Goal: Task Accomplishment & Management: Manage account settings

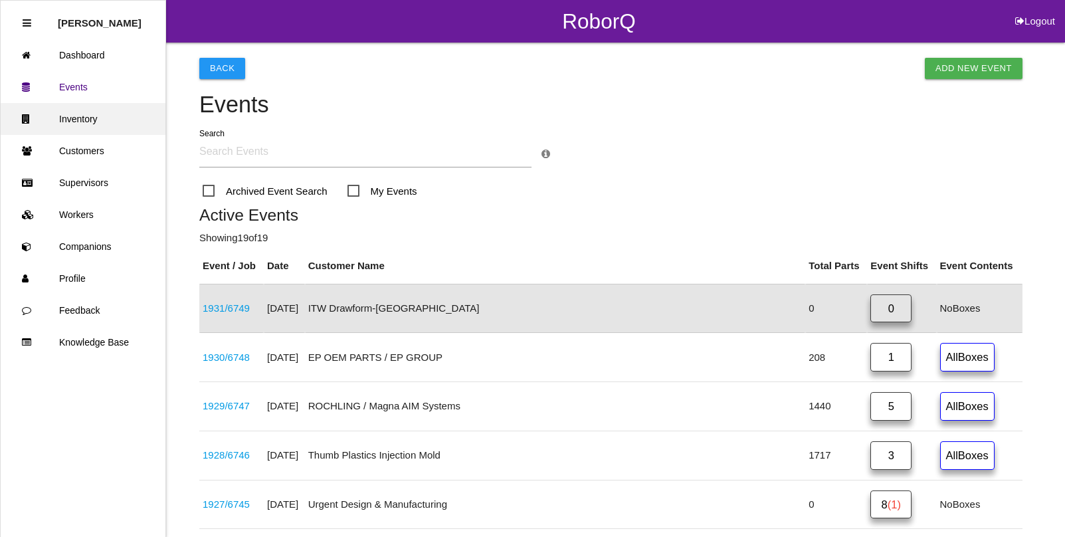
scroll to position [33, 0]
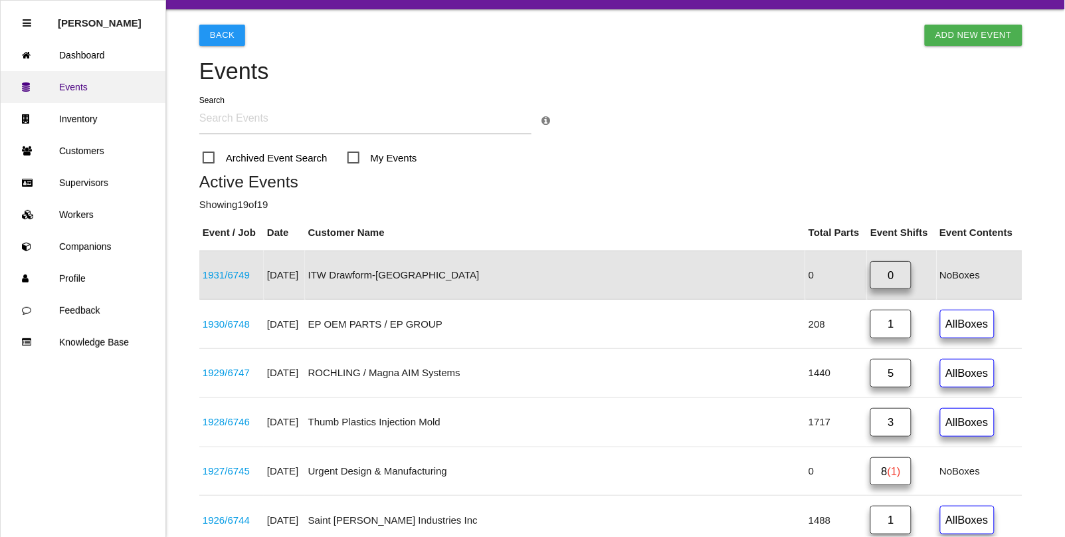
click at [76, 90] on link "Events" at bounding box center [83, 87] width 165 height 32
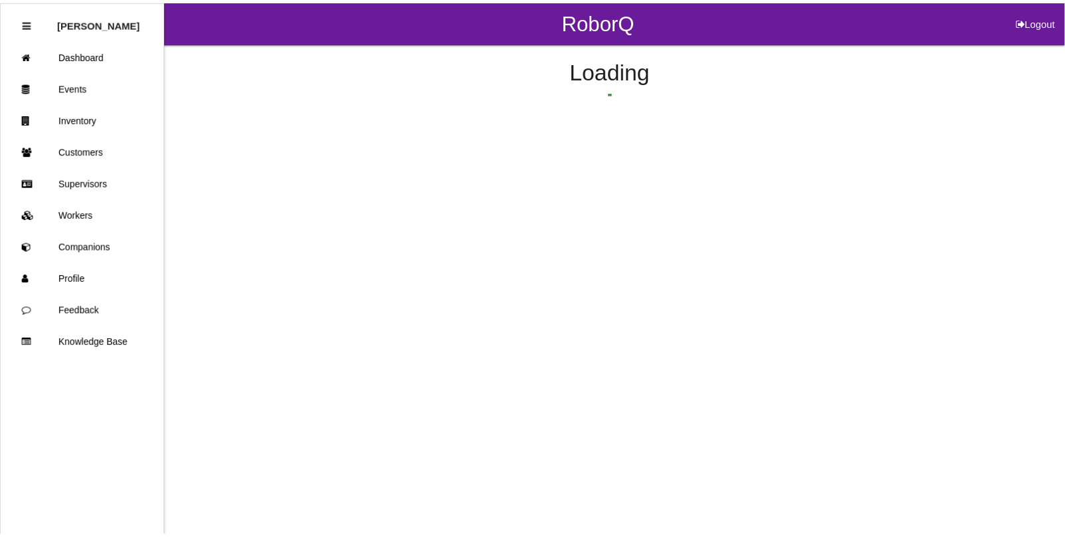
scroll to position [33, 0]
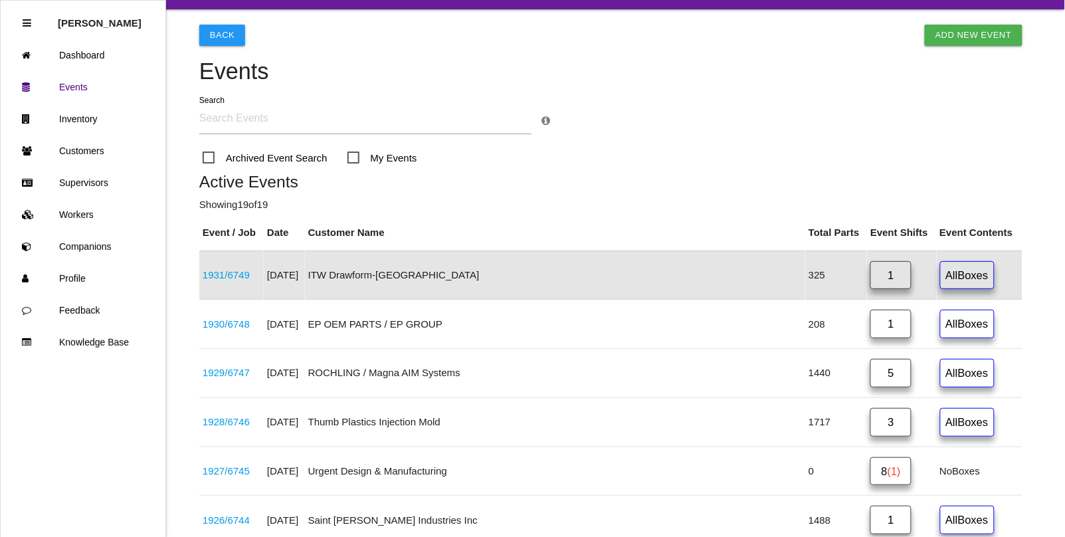
click at [349, 65] on h4 "Events" at bounding box center [610, 71] width 823 height 25
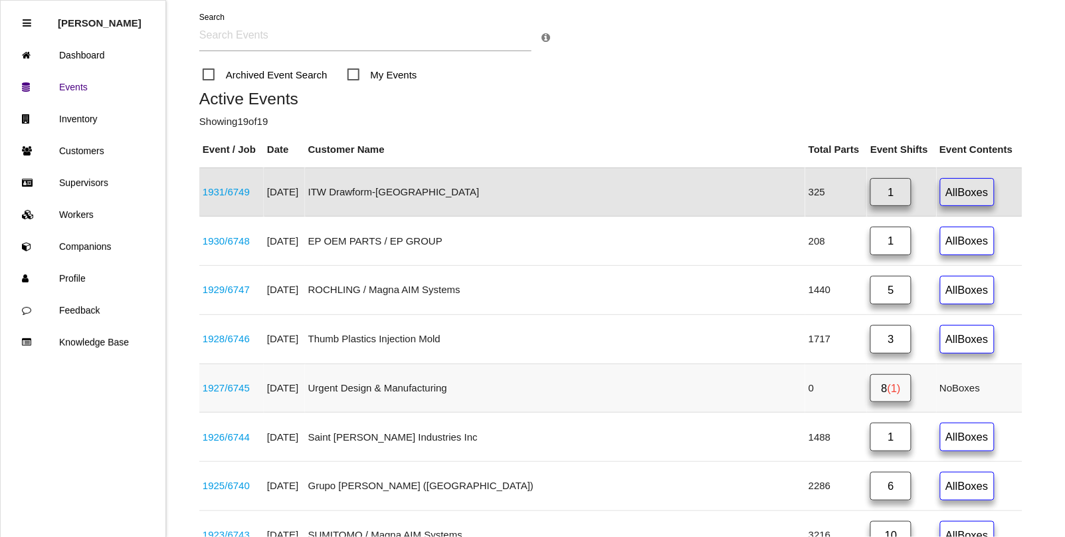
scroll to position [199, 0]
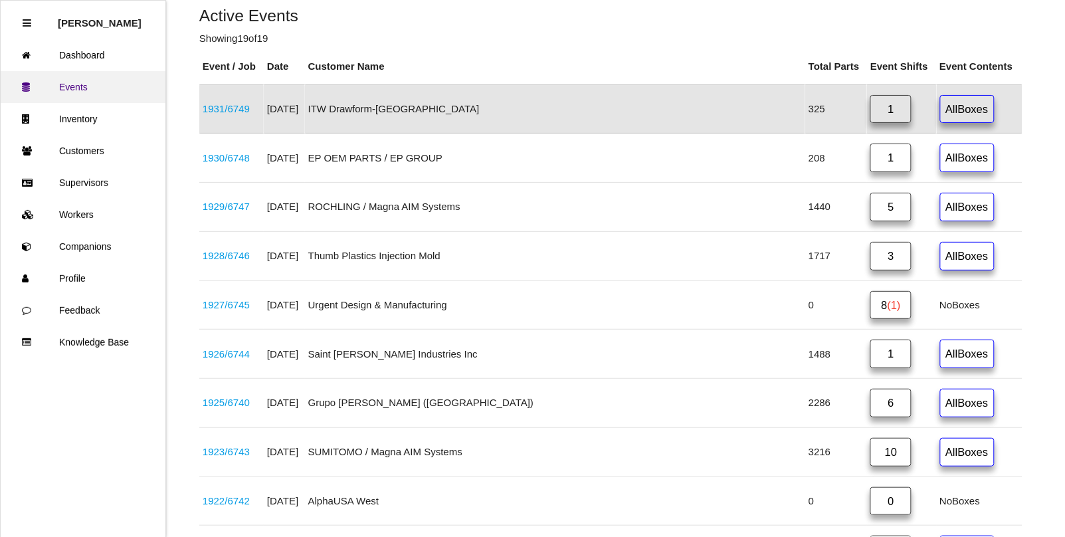
click at [73, 92] on link "Events" at bounding box center [83, 87] width 165 height 32
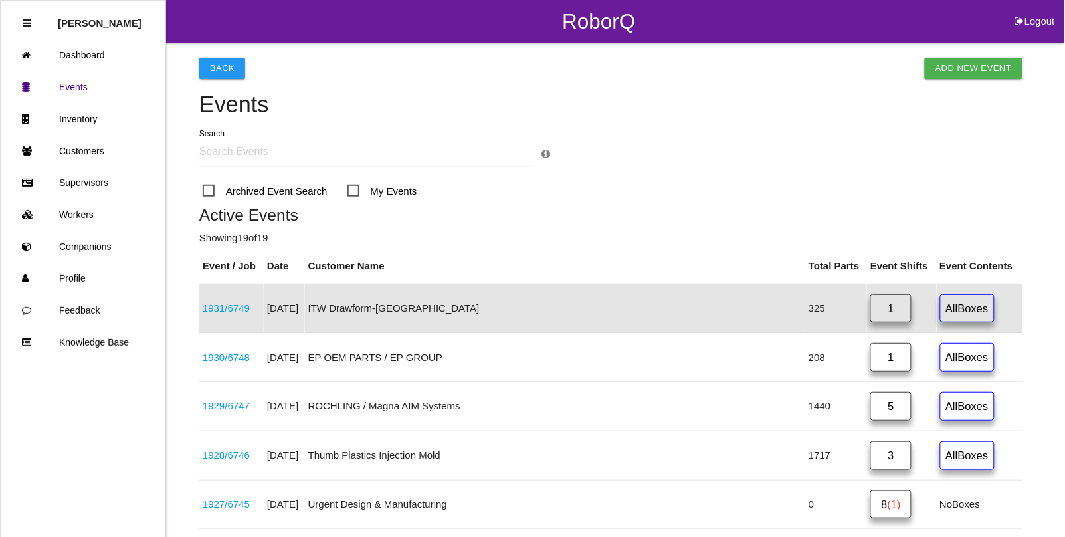
scroll to position [83, 0]
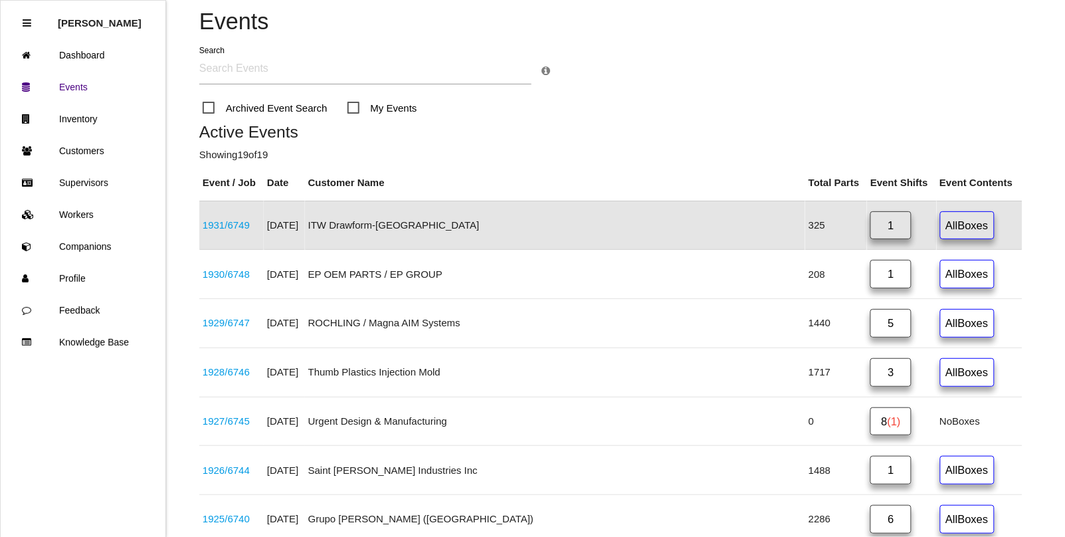
click at [236, 225] on link "1931 / 6749" at bounding box center [226, 224] width 47 height 11
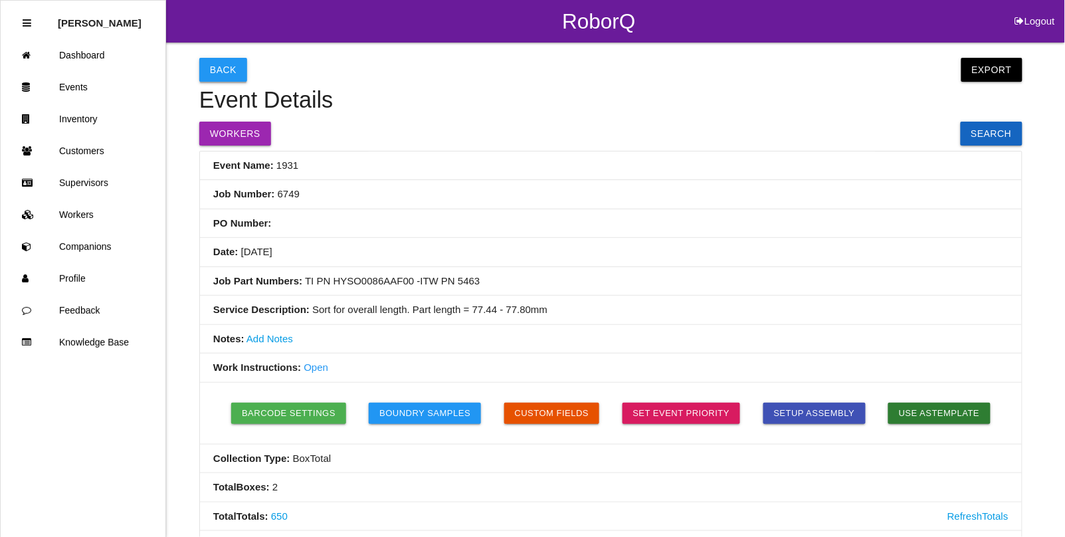
click at [217, 78] on button "Back" at bounding box center [223, 70] width 48 height 24
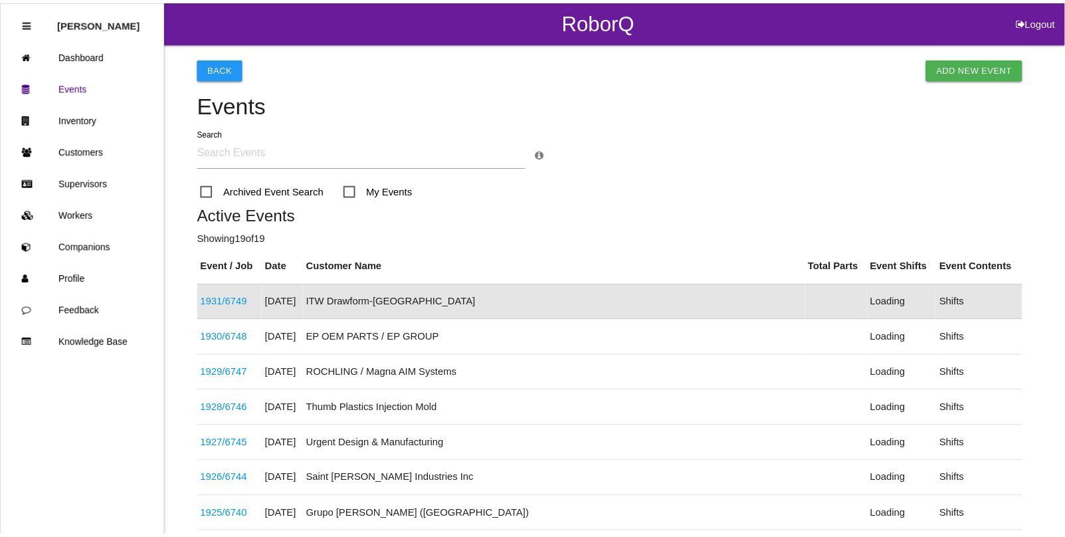
scroll to position [33, 0]
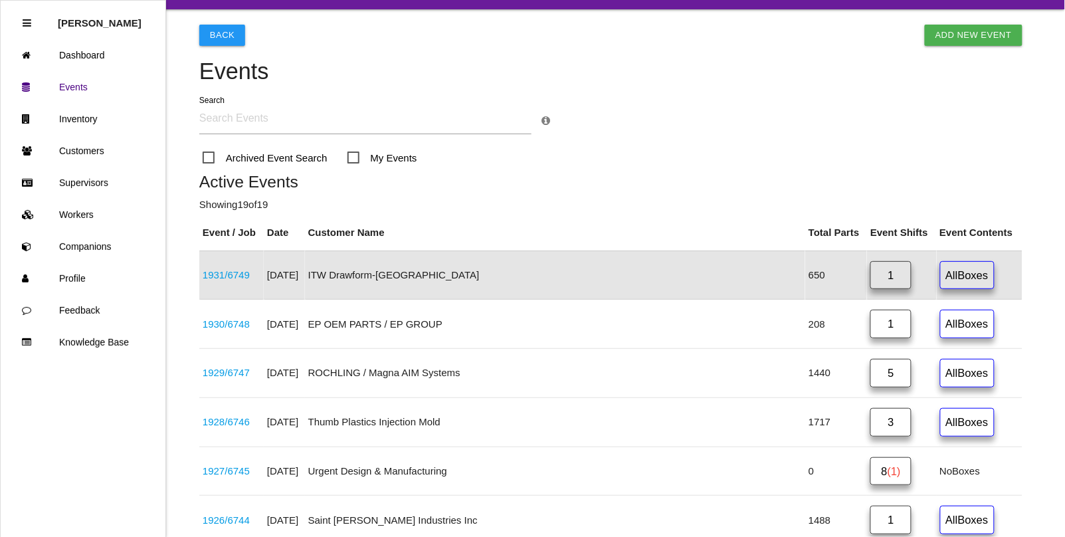
click at [870, 277] on link "1" at bounding box center [890, 275] width 41 height 29
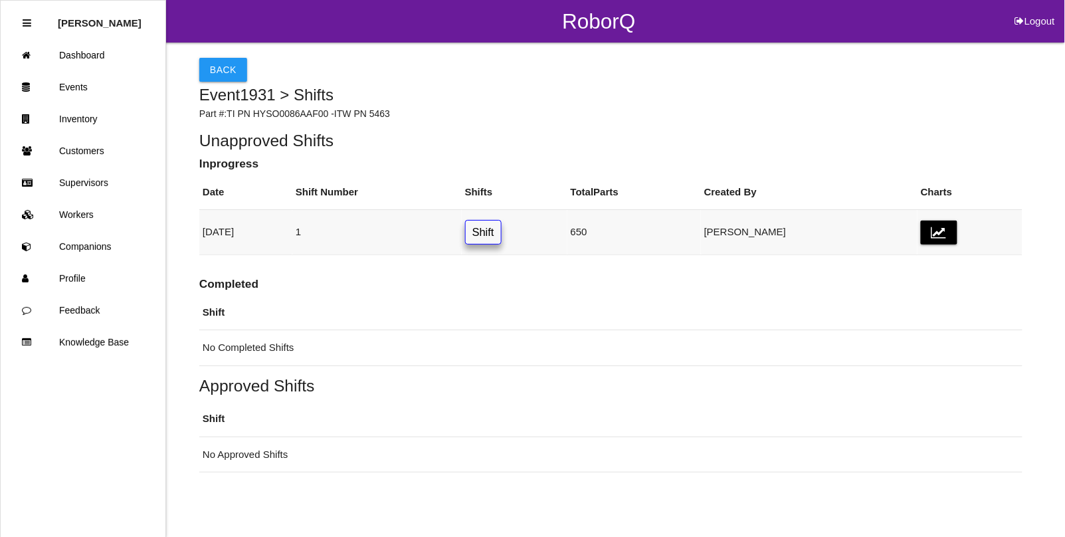
click at [502, 233] on link "Shift" at bounding box center [483, 232] width 37 height 25
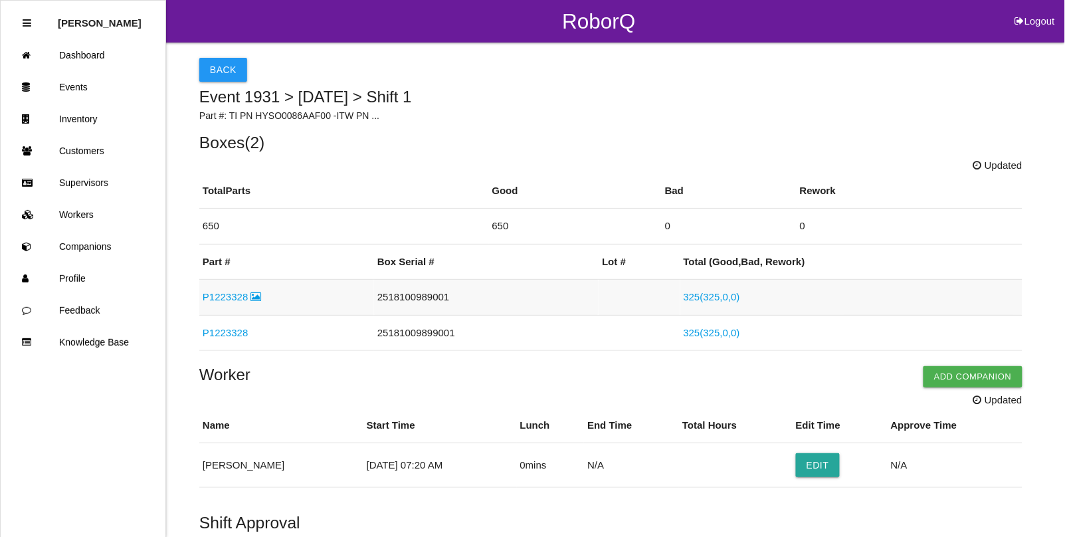
click at [231, 299] on link "P1223328" at bounding box center [232, 296] width 59 height 11
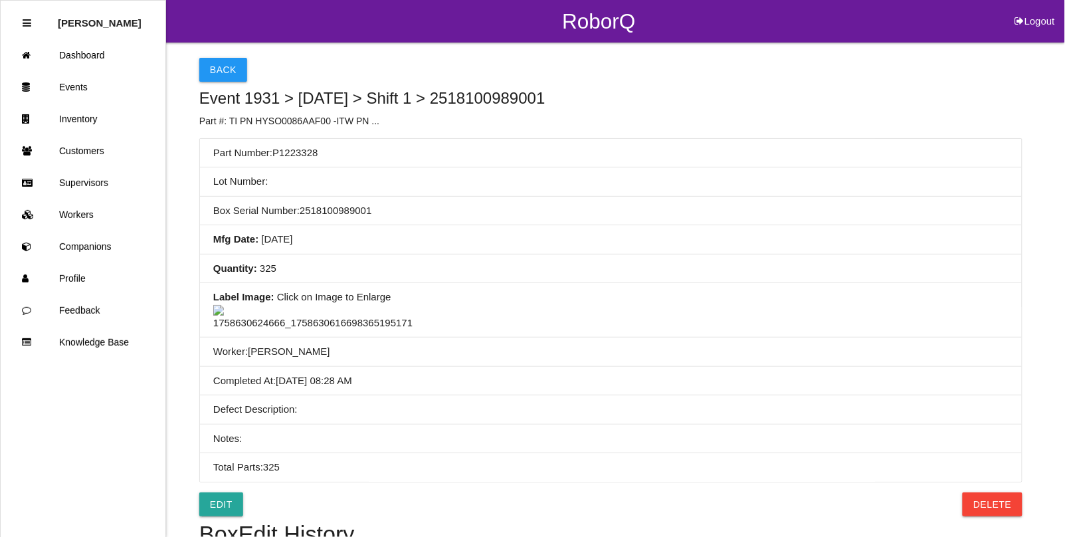
click at [320, 331] on img at bounding box center [312, 318] width 199 height 26
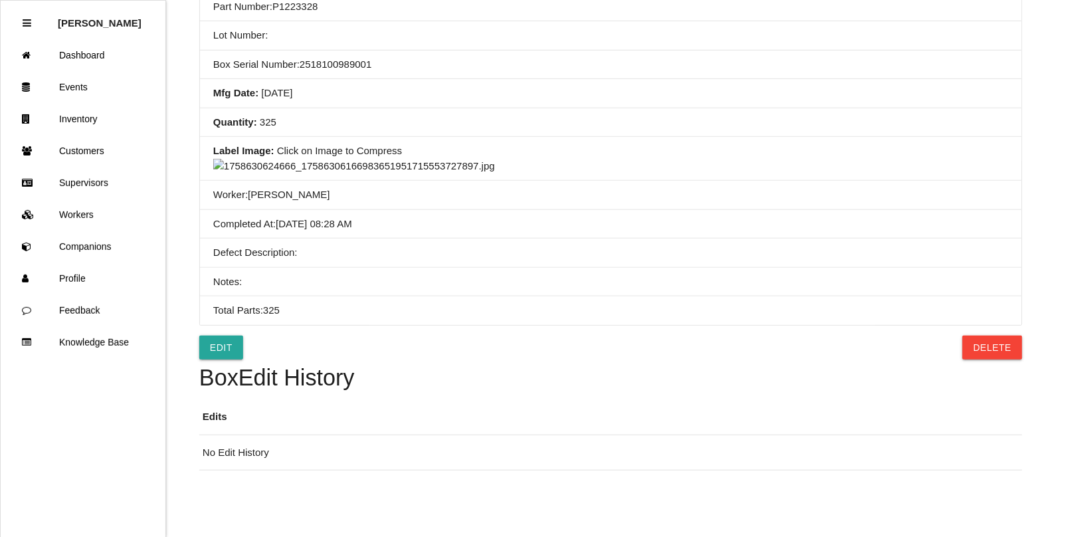
scroll to position [747, 0]
click at [488, 159] on img at bounding box center [354, 166] width 282 height 15
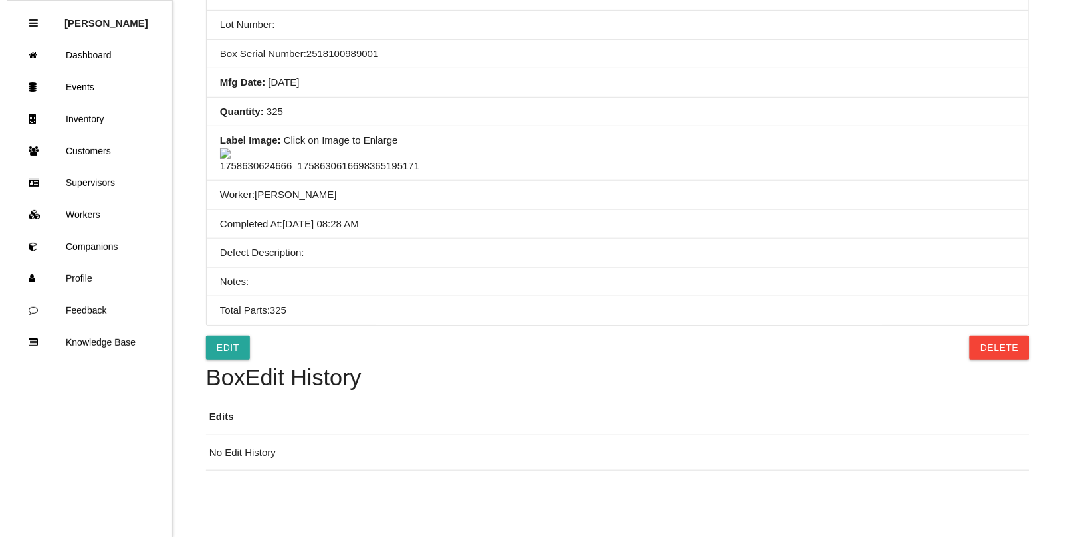
scroll to position [0, 0]
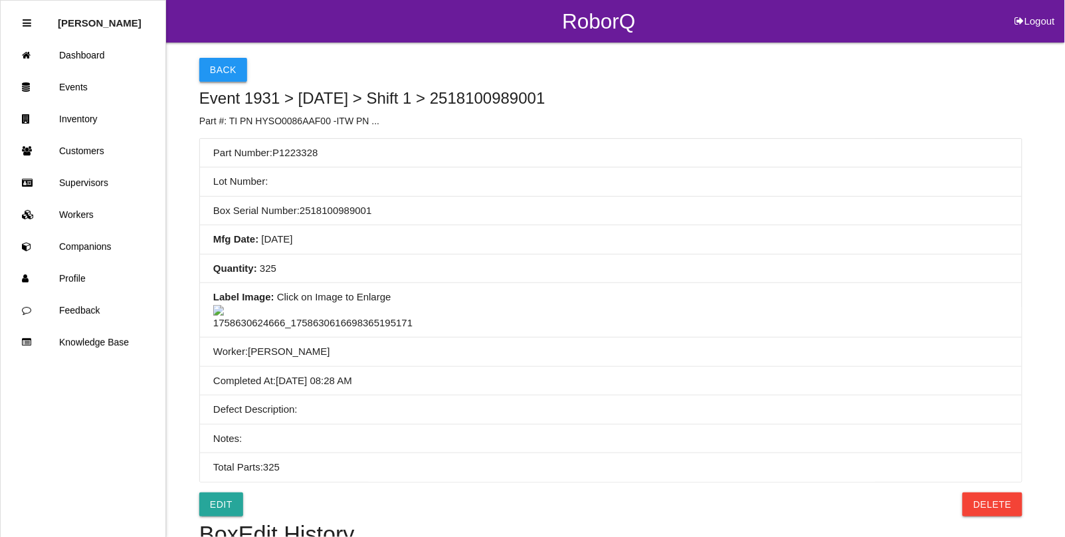
click at [217, 68] on button "Back" at bounding box center [223, 70] width 48 height 24
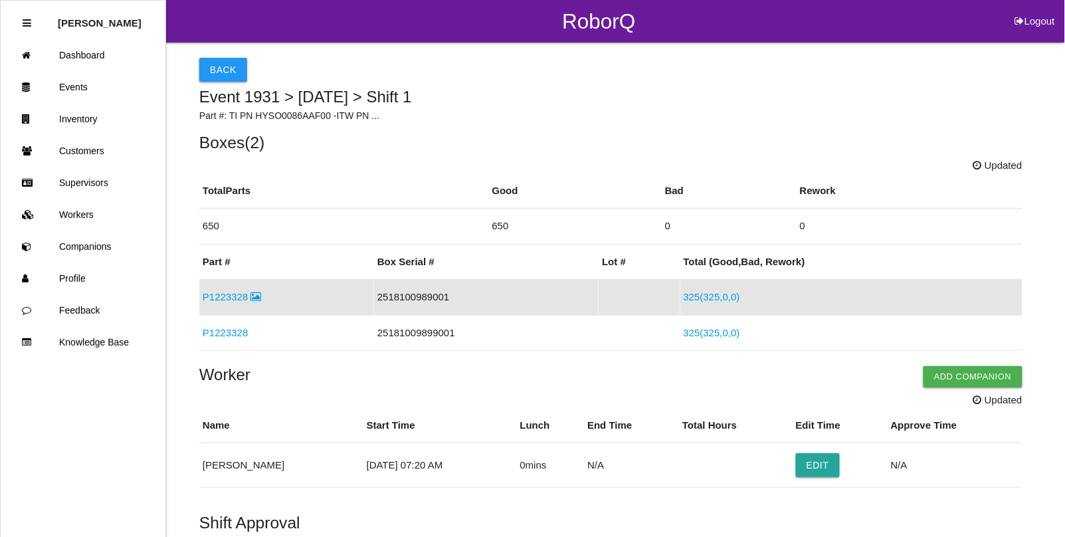
click at [221, 298] on link "P1223328" at bounding box center [232, 296] width 59 height 11
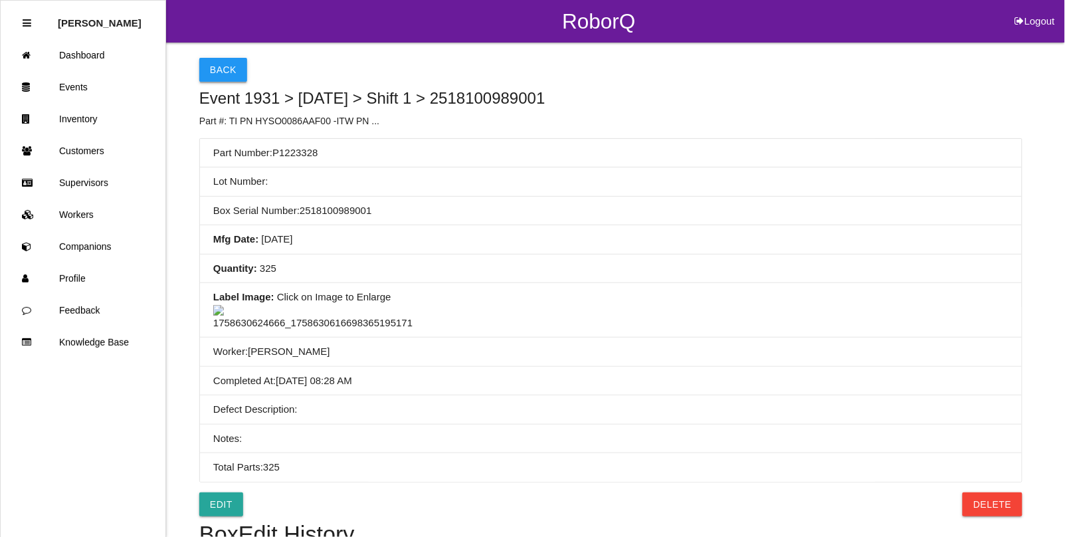
click at [223, 71] on button "Back" at bounding box center [223, 70] width 48 height 24
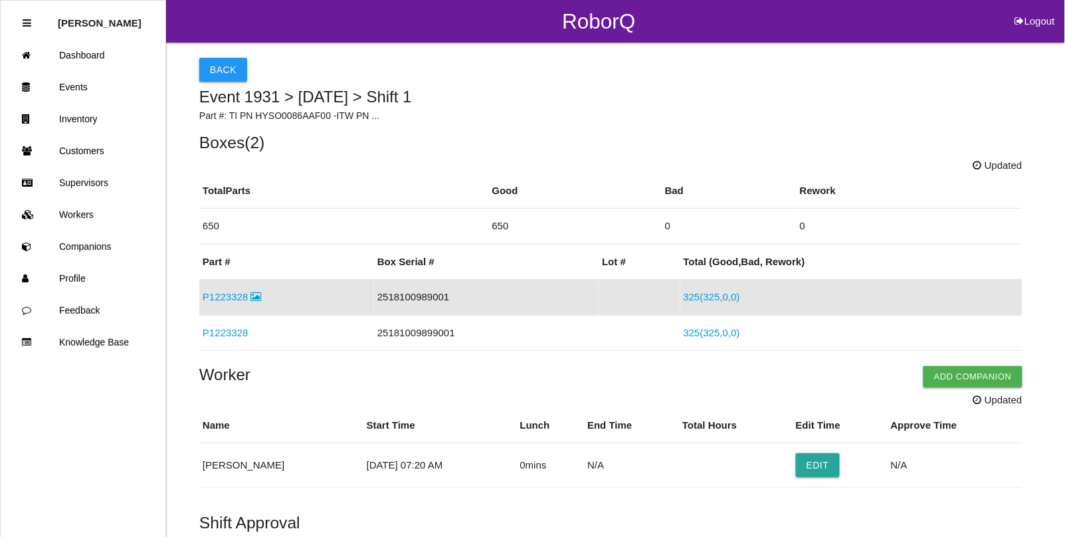
click at [220, 81] on div "Back Event 1931 > [DATE] > Shift 1 Part #: TI PN HYSO0086AAF00 -ITW PN ... Boxe…" at bounding box center [610, 369] width 823 height 652
click at [218, 74] on button "Back" at bounding box center [223, 70] width 48 height 24
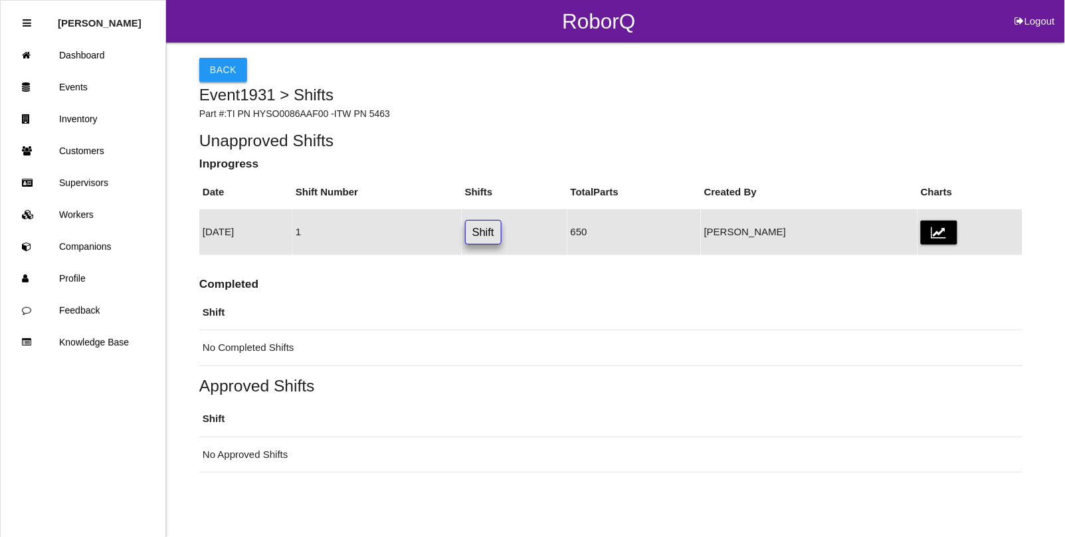
click at [217, 68] on button "Back" at bounding box center [223, 70] width 48 height 24
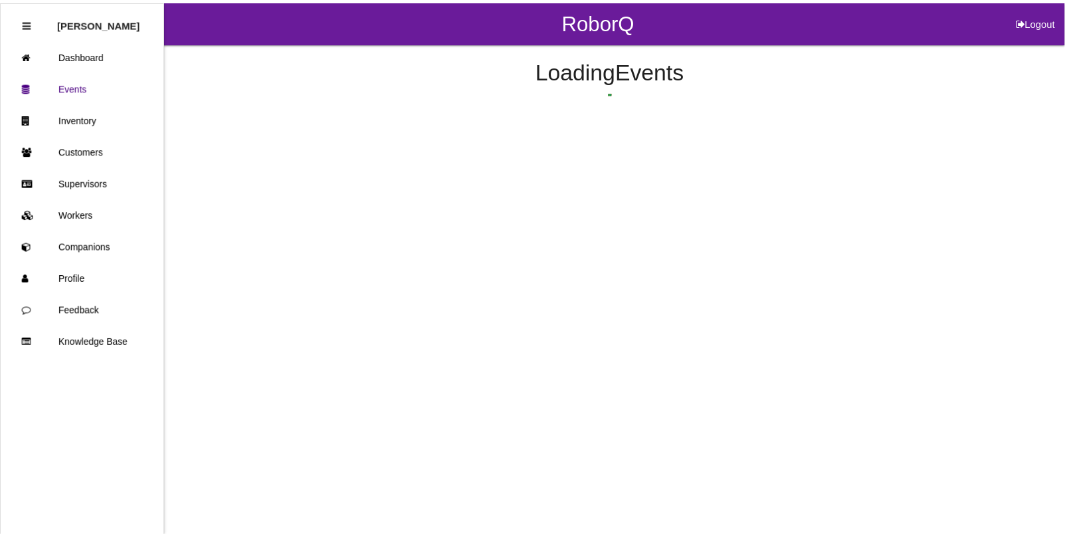
scroll to position [33, 0]
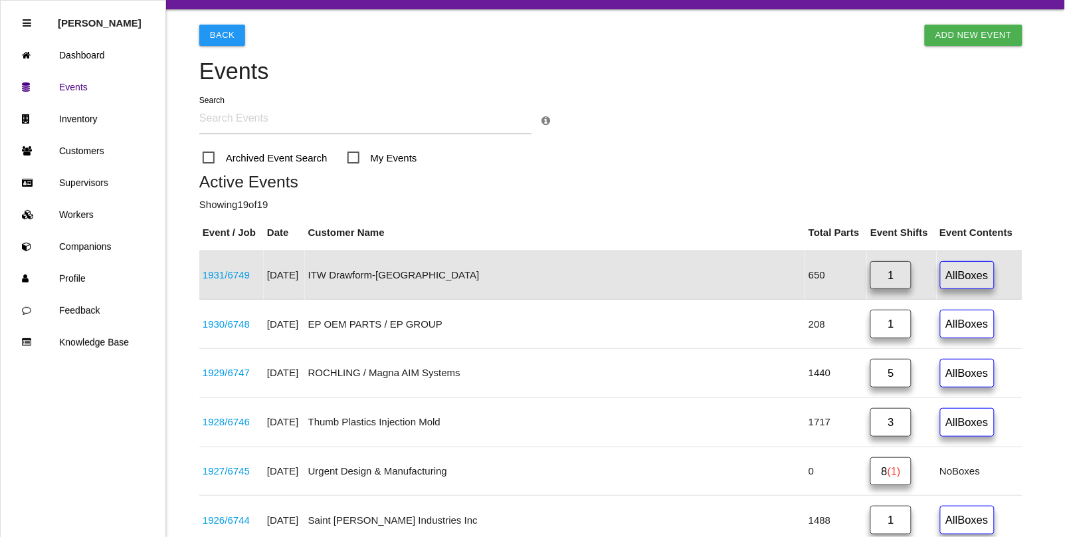
click at [243, 279] on link "1931 / 6749" at bounding box center [226, 274] width 47 height 11
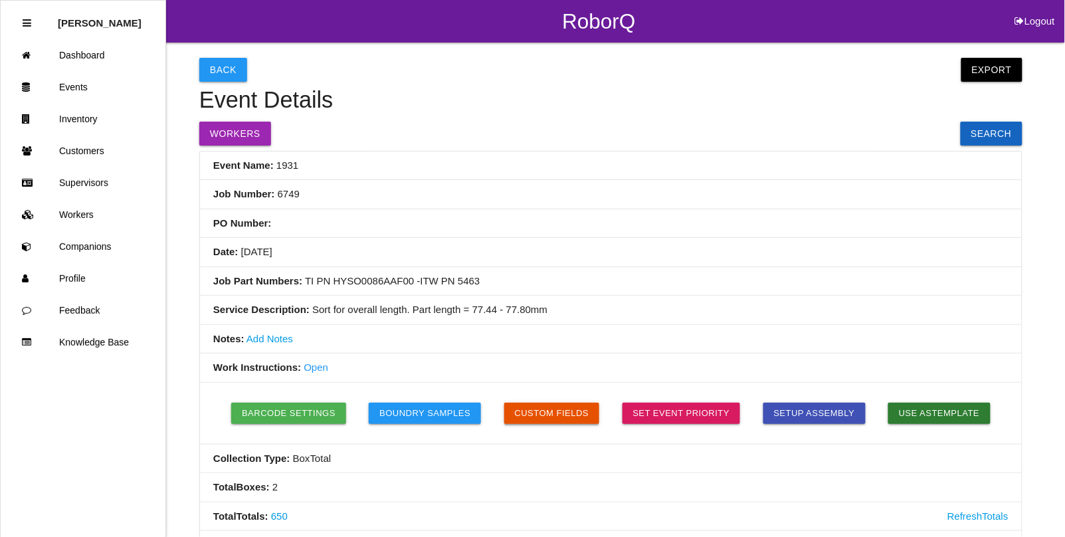
click at [575, 419] on button "Custom Fields" at bounding box center [552, 413] width 96 height 21
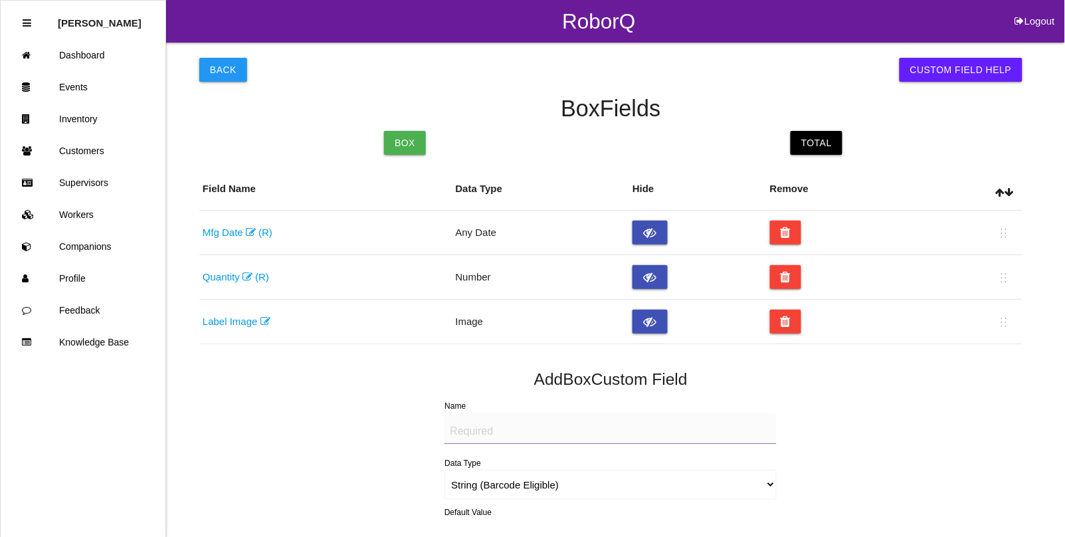
click at [492, 430] on textarea "Name" at bounding box center [610, 428] width 332 height 31
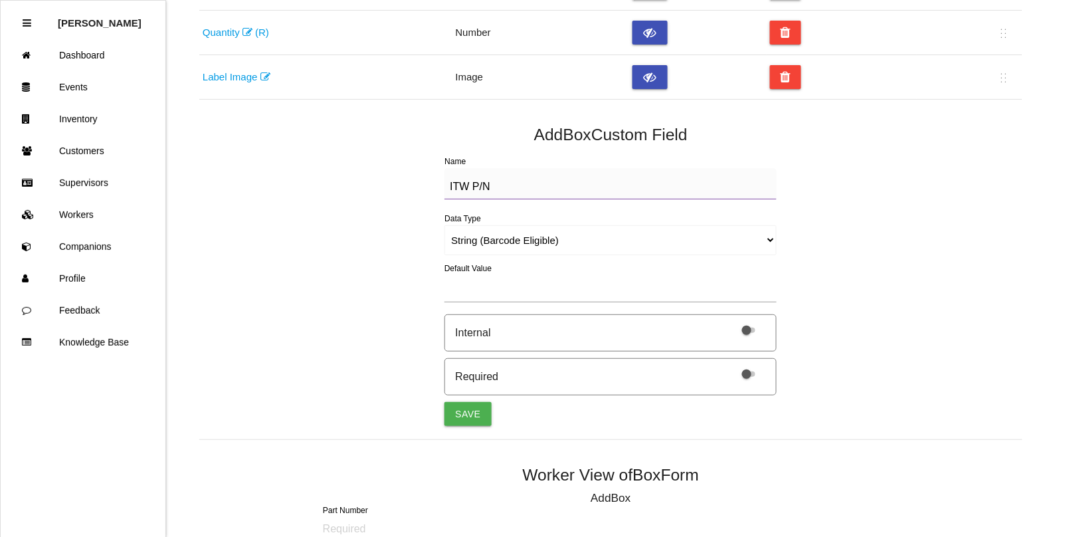
scroll to position [249, 0]
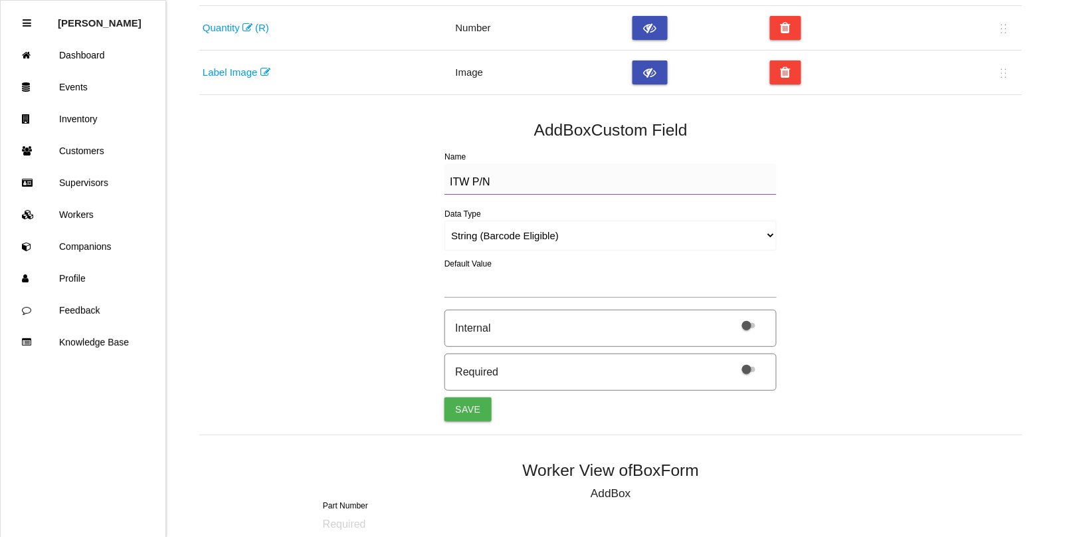
type textarea "ITW P/N"
click at [745, 374] on label at bounding box center [745, 368] width 28 height 11
click at [731, 361] on input "checkbox" at bounding box center [731, 361] width 0 height 0
click at [467, 413] on button "Save" at bounding box center [467, 409] width 47 height 24
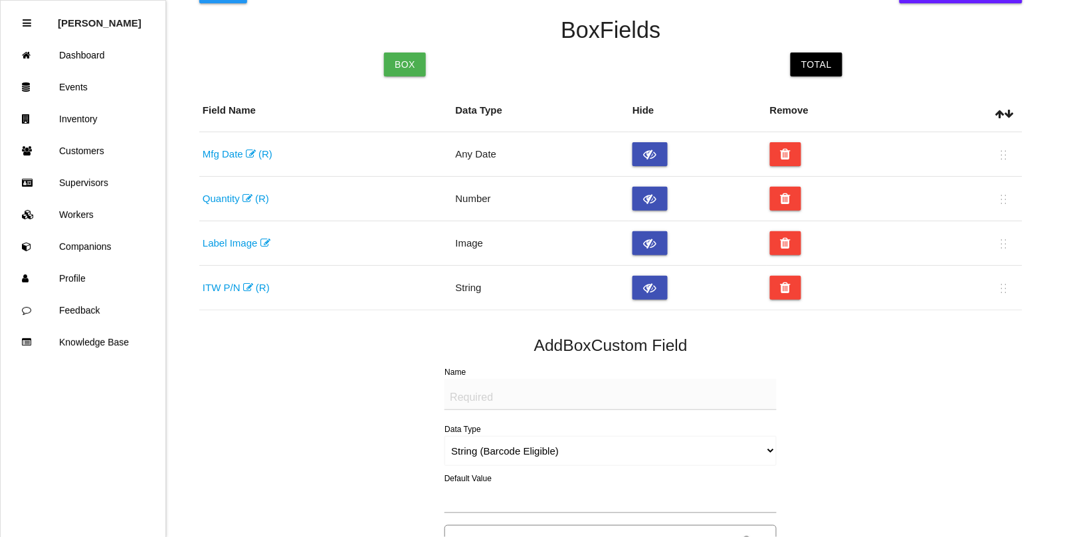
scroll to position [73, 0]
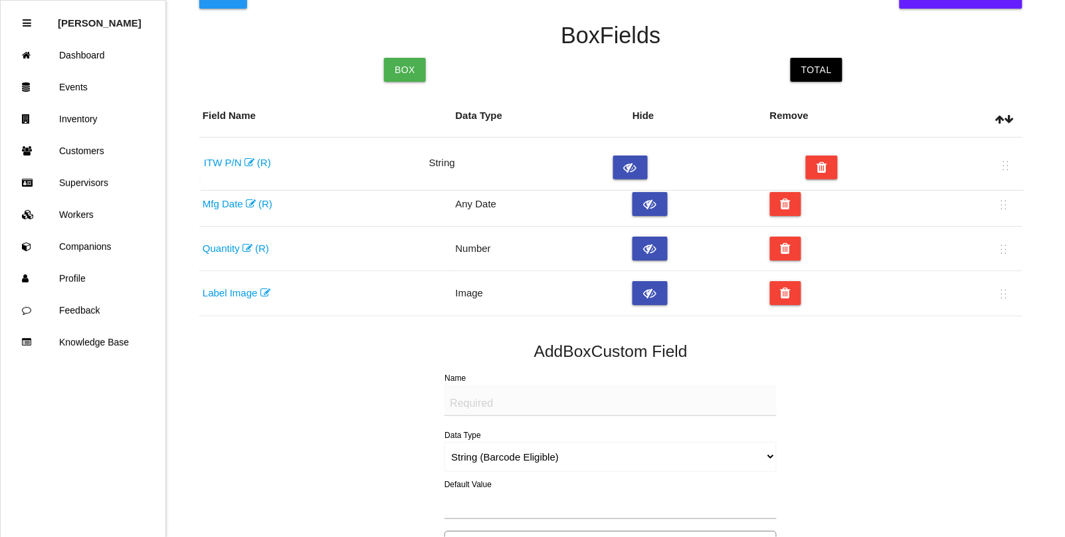
drag, startPoint x: 1002, startPoint y: 296, endPoint x: 1003, endPoint y: 164, distance: 132.2
click at [1003, 164] on table "Field Name Data Type Hide Remove Mfg Date (R) Any Date Quantity (R) Number Labe…" at bounding box center [610, 205] width 823 height 221
click at [500, 397] on textarea "Name" at bounding box center [610, 399] width 332 height 31
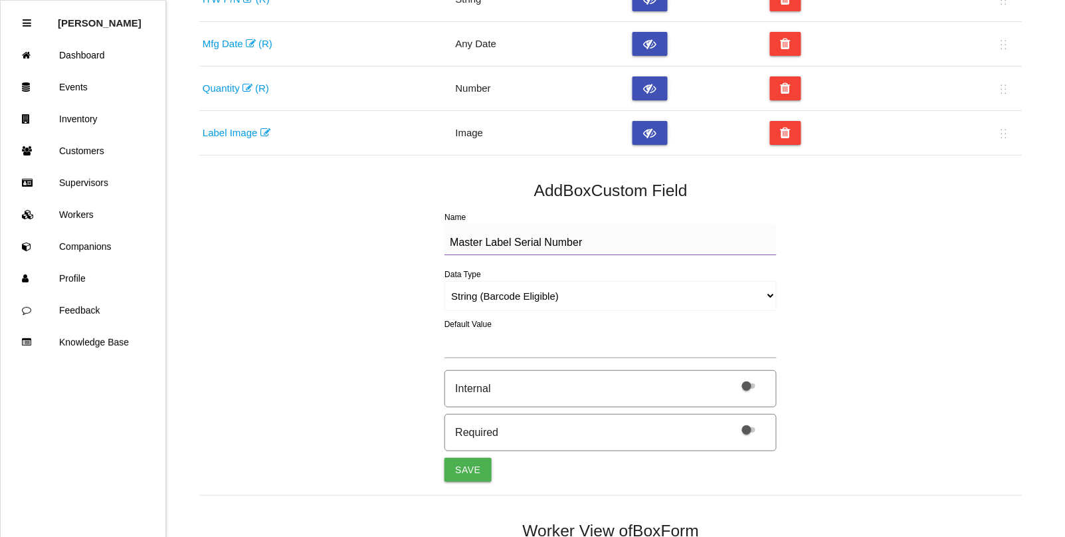
scroll to position [239, 0]
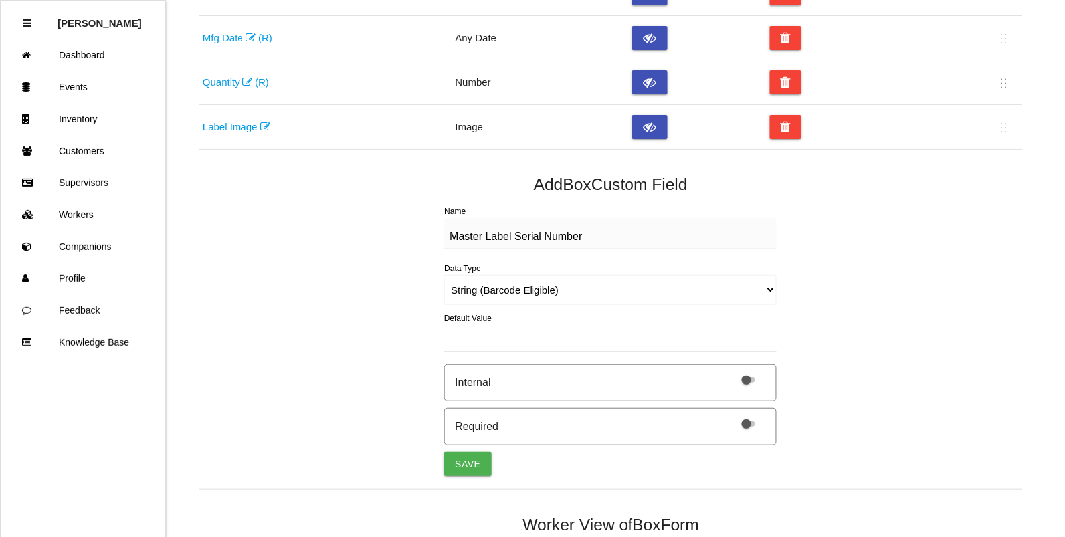
type textarea "Master Label Serial Number"
click at [755, 429] on label at bounding box center [745, 422] width 28 height 11
click at [731, 415] on input "checkbox" at bounding box center [731, 415] width 0 height 0
click at [472, 465] on button "Save" at bounding box center [467, 464] width 47 height 24
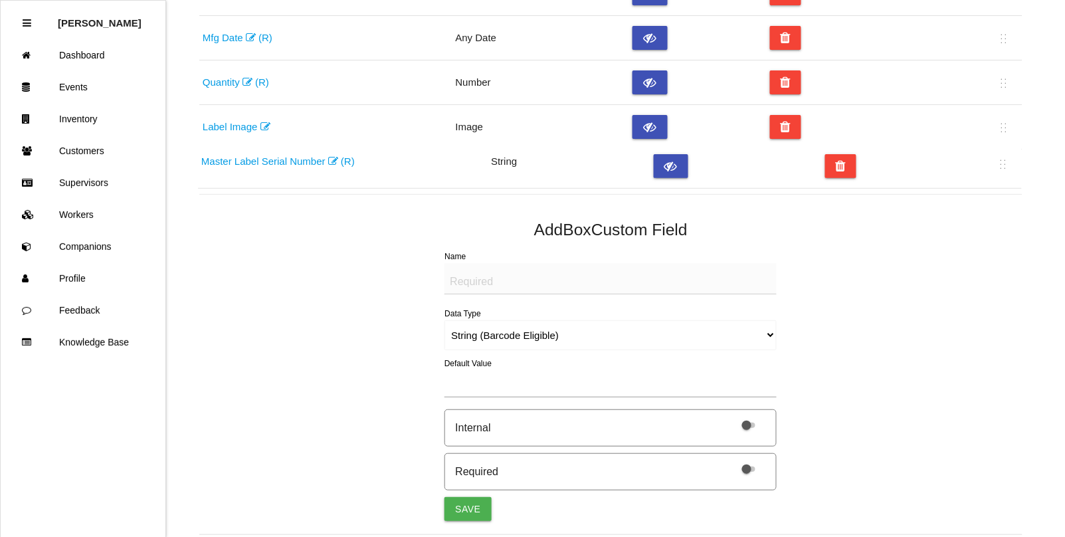
drag, startPoint x: 1004, startPoint y: 177, endPoint x: 1002, endPoint y: 167, distance: 9.5
click at [1002, 167] on table "Field Name Data Type Hide Remove ITW P/N (R) String Mfg Date (R) Any Date Quant…" at bounding box center [610, 62] width 823 height 266
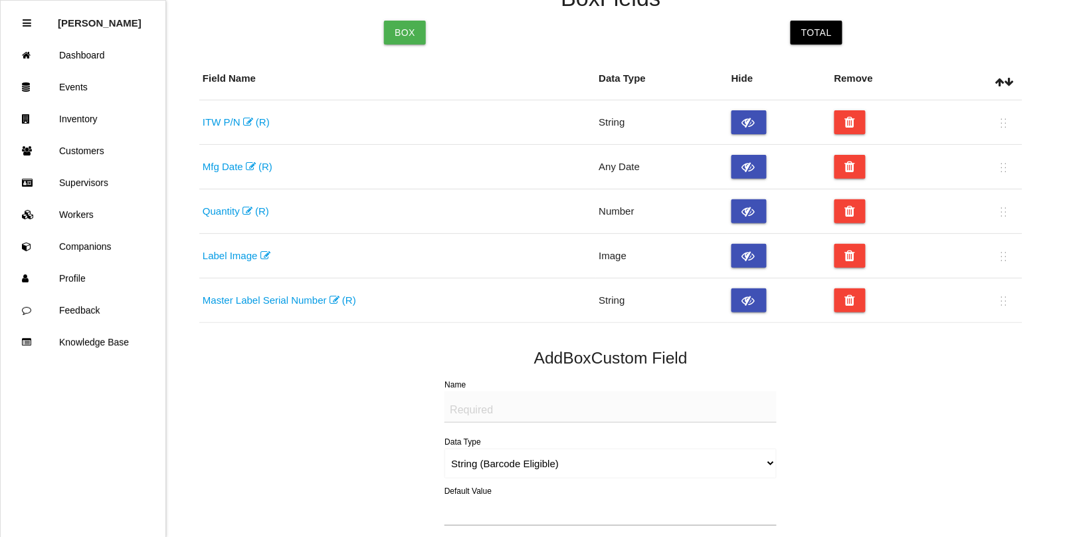
scroll to position [0, 0]
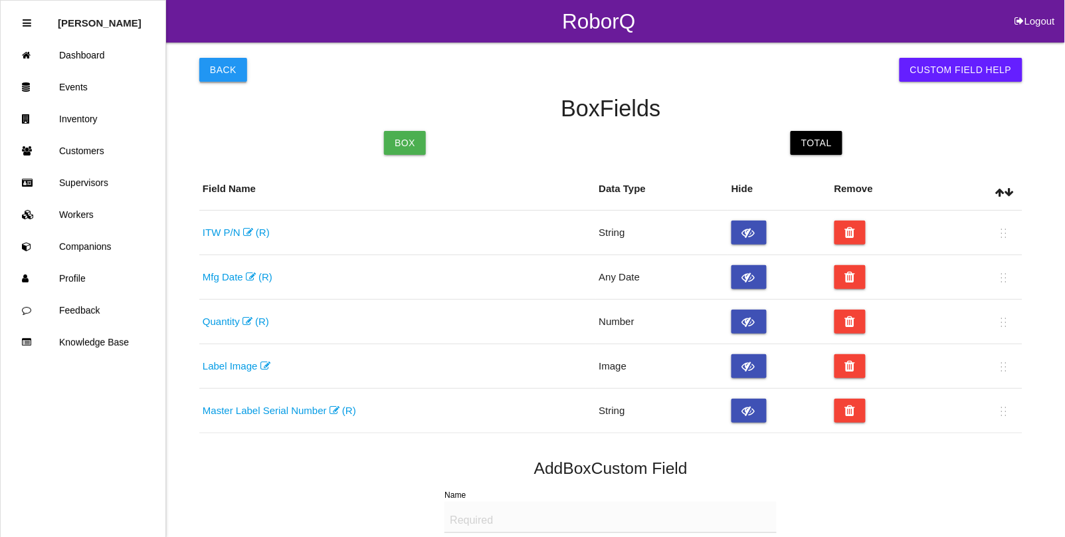
click at [233, 67] on button "Back" at bounding box center [223, 70] width 48 height 24
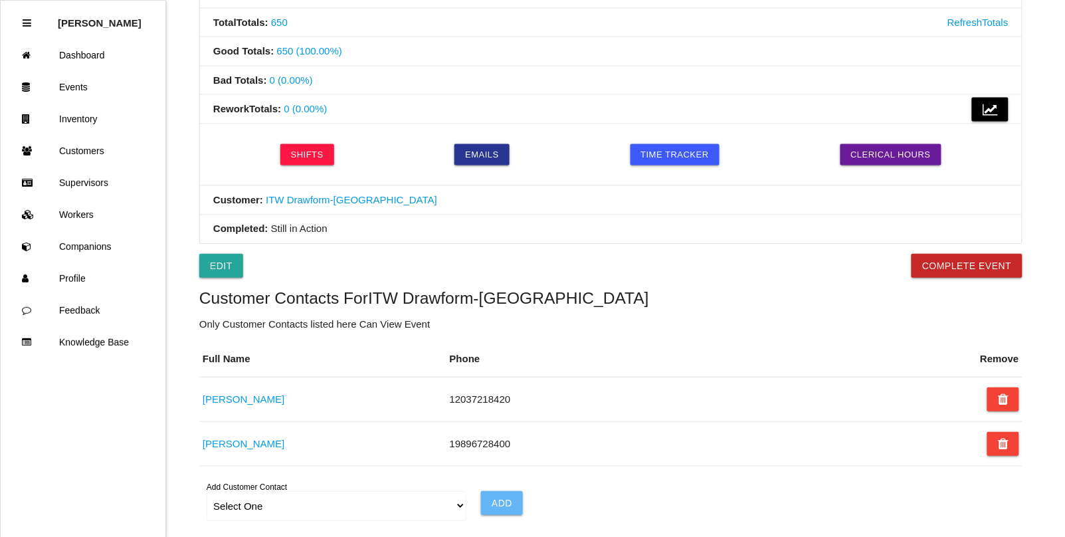
scroll to position [498, 0]
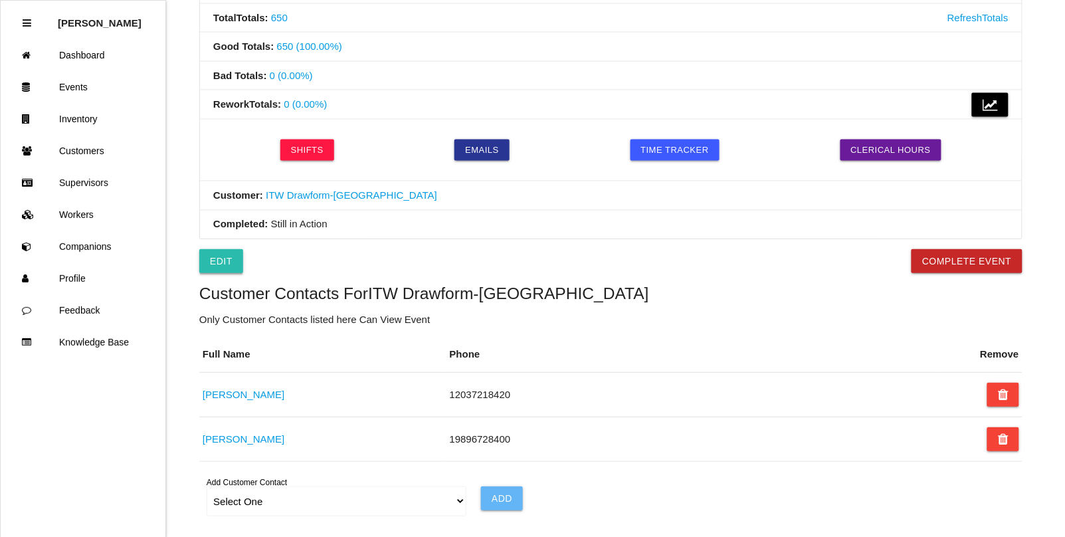
click at [217, 267] on link "Edit" at bounding box center [221, 261] width 44 height 24
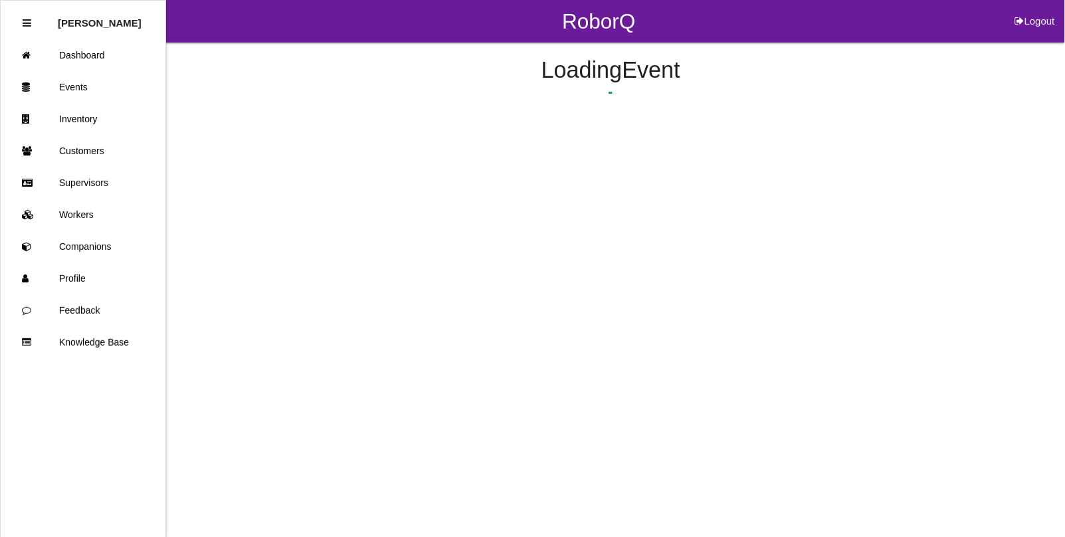
select select "notRequired"
select select "false"
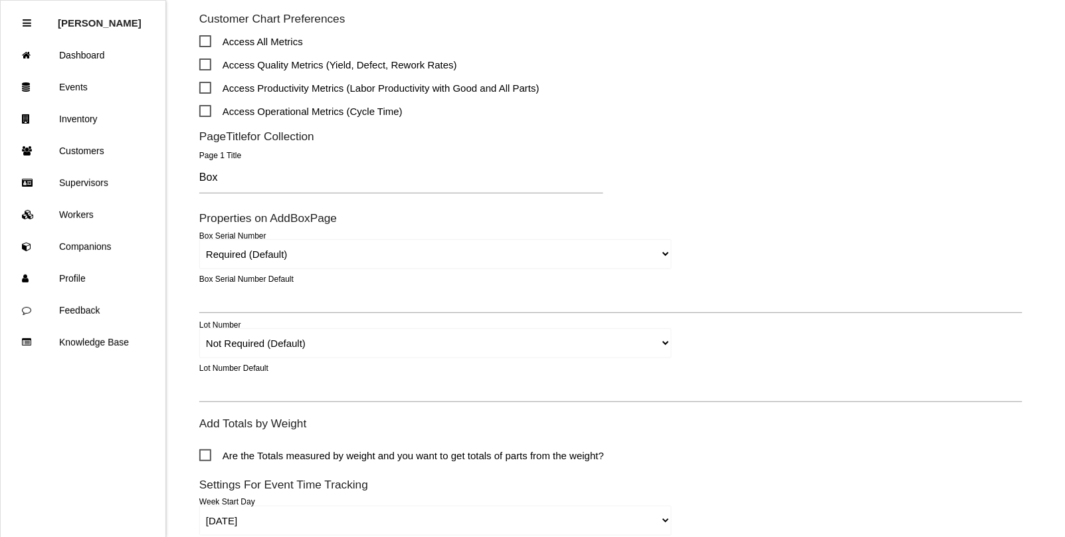
scroll to position [581, 0]
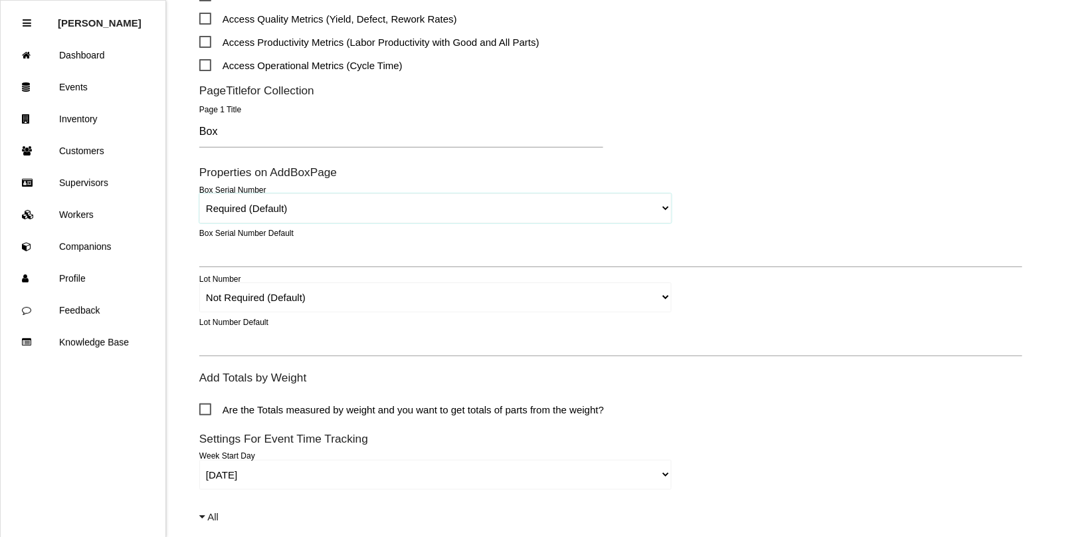
click at [256, 206] on select "Required (Default) Not Required Remove" at bounding box center [435, 208] width 472 height 30
select select "remove"
click at [199, 193] on select "Required (Default) Not Required Remove" at bounding box center [435, 208] width 472 height 30
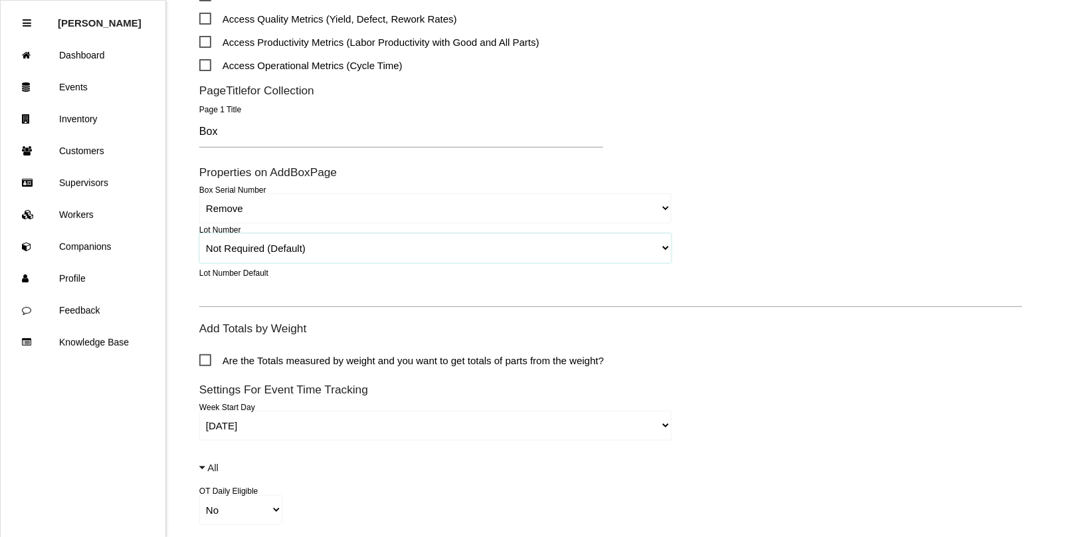
click at [259, 244] on select "Required Not Required (Default) Remove" at bounding box center [435, 248] width 472 height 30
select select "required"
click at [199, 233] on select "Required Not Required (Default) Remove" at bounding box center [435, 248] width 472 height 30
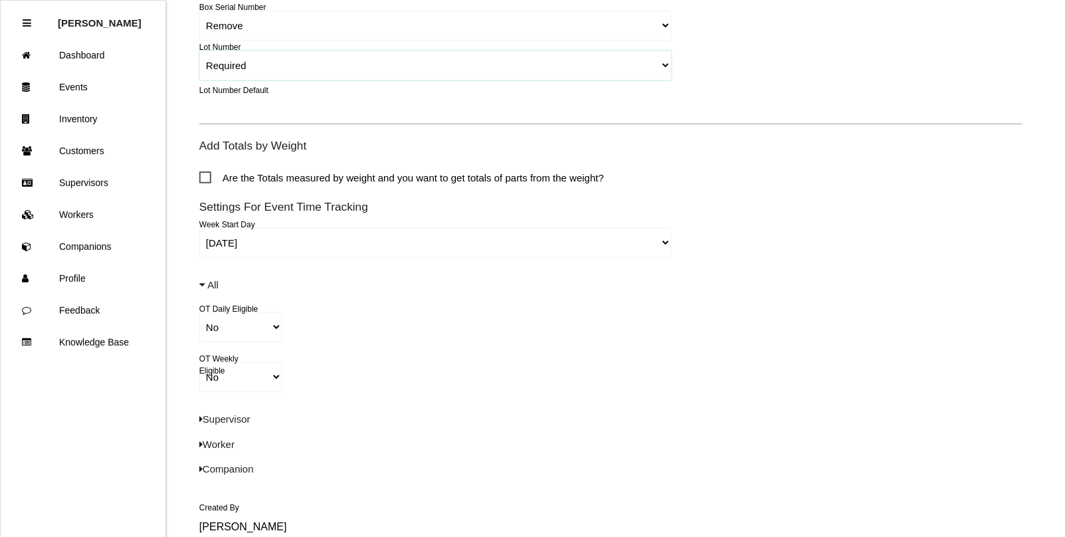
scroll to position [875, 0]
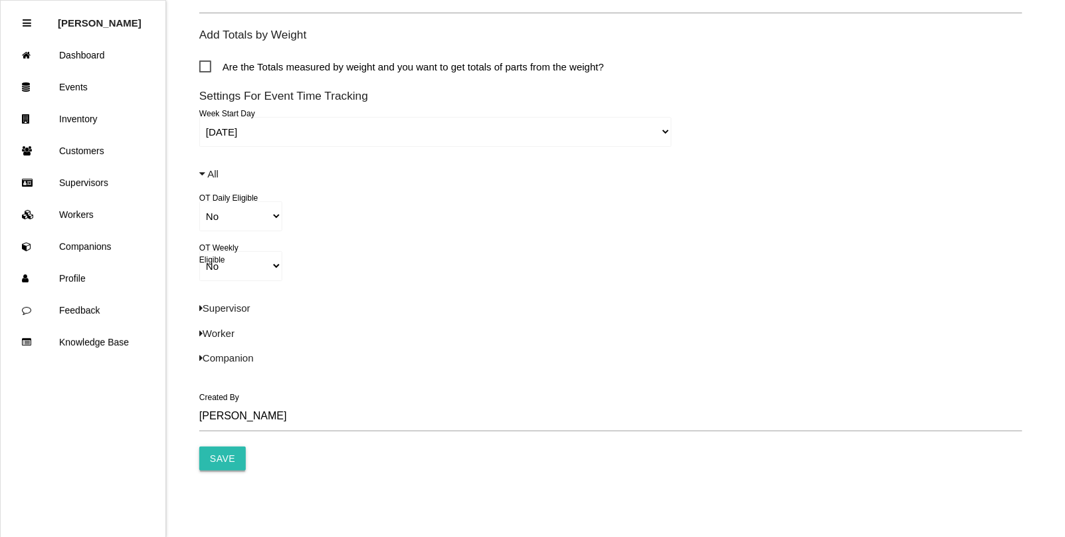
click at [231, 462] on input "Save" at bounding box center [222, 458] width 47 height 24
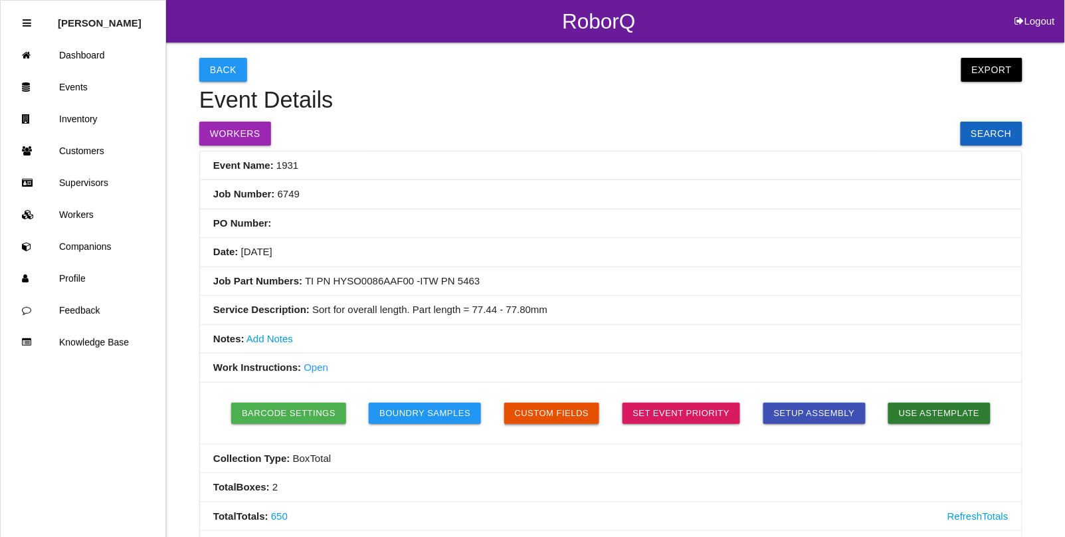
click at [523, 406] on button "Custom Fields" at bounding box center [552, 413] width 96 height 21
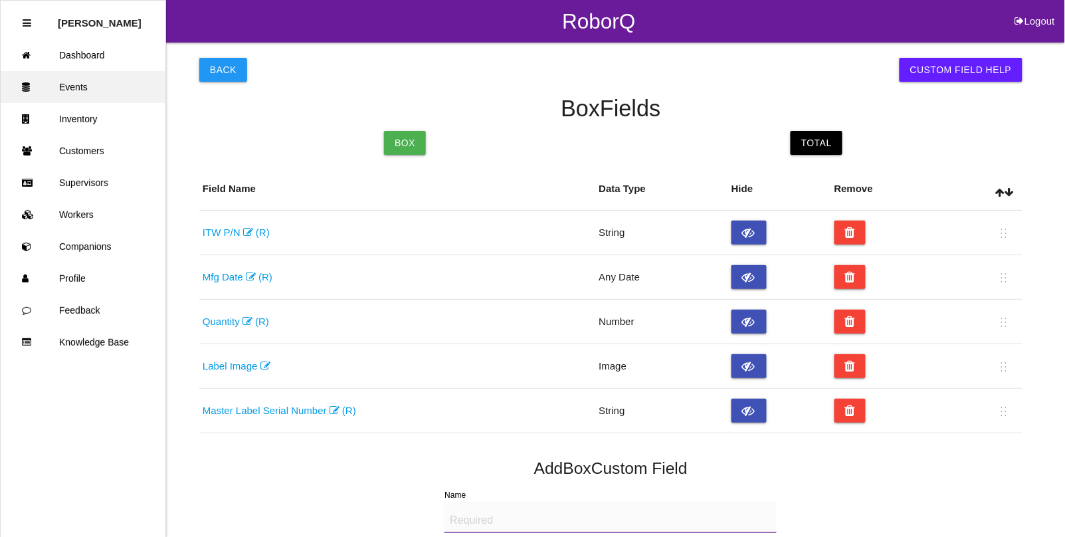
click at [66, 83] on link "Events" at bounding box center [83, 87] width 165 height 32
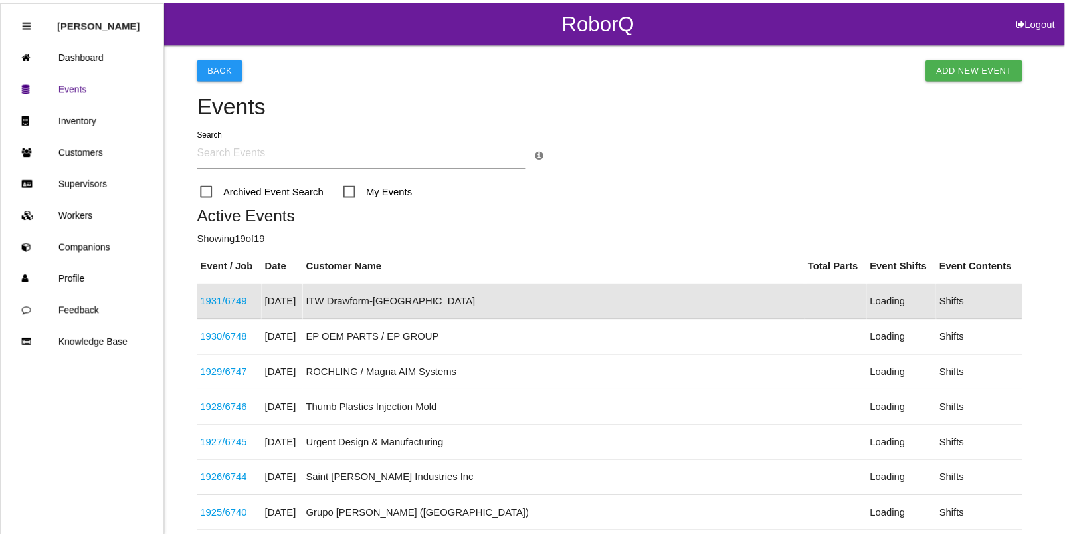
scroll to position [33, 0]
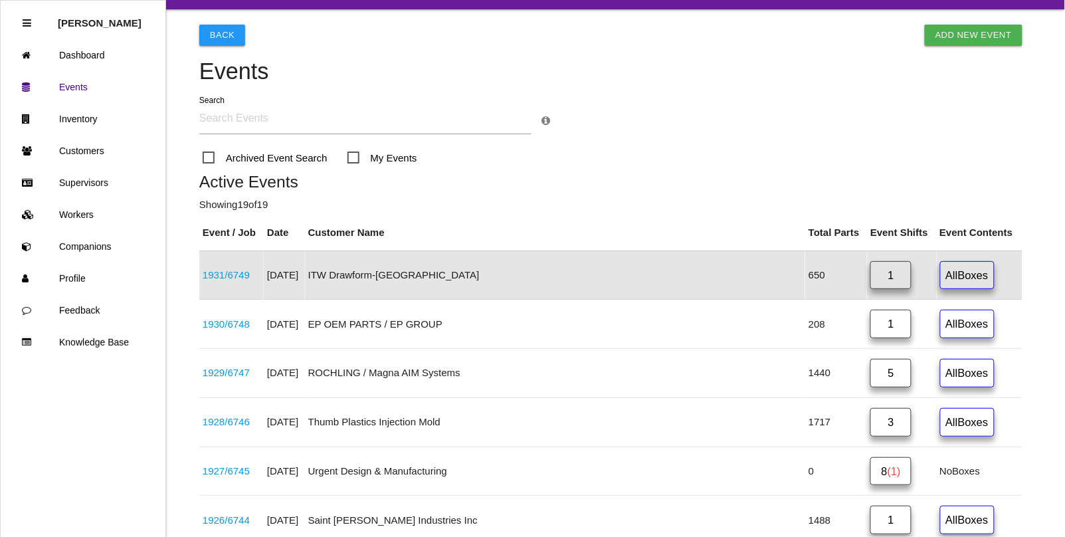
click at [244, 282] on div "1931 / 6749" at bounding box center [232, 275] width 58 height 15
click at [238, 270] on link "1931 / 6749" at bounding box center [226, 274] width 47 height 11
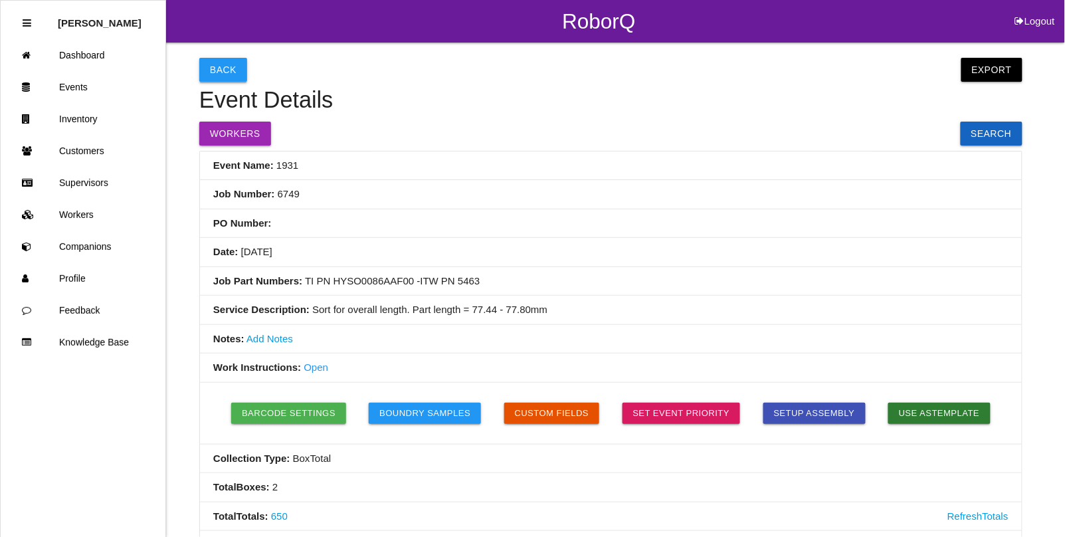
click at [211, 72] on button "Back" at bounding box center [223, 70] width 48 height 24
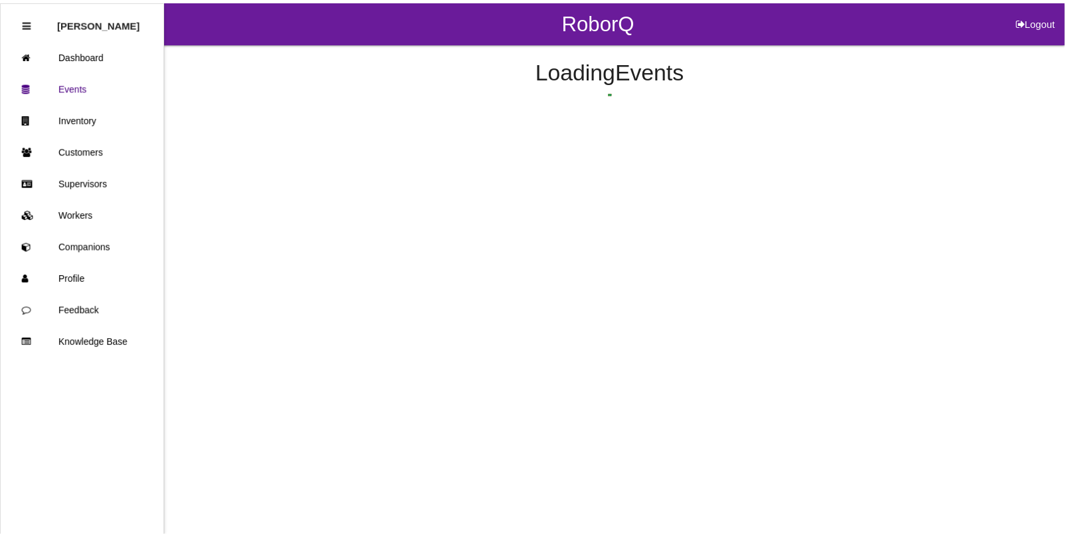
scroll to position [33, 0]
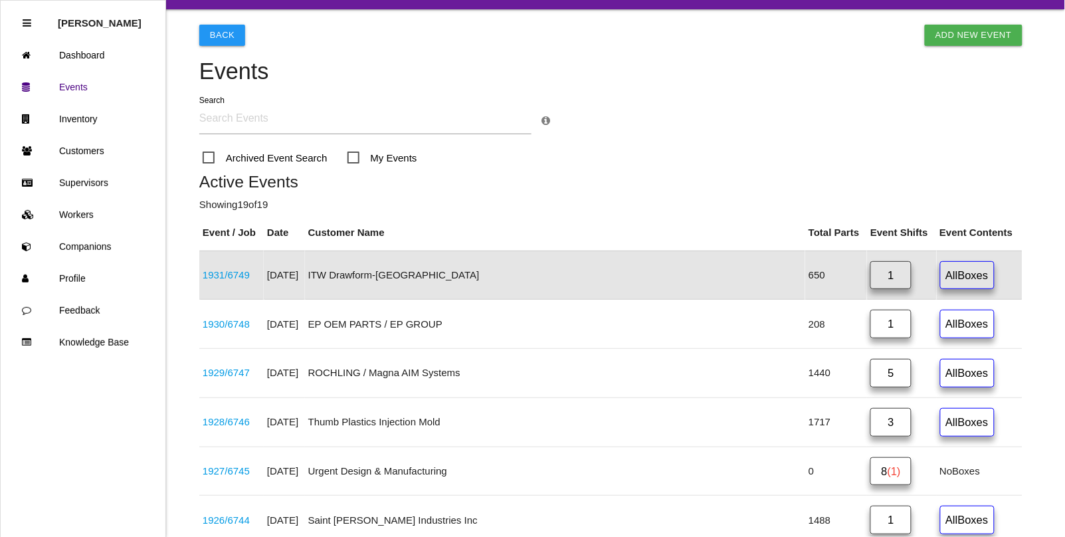
click at [870, 278] on link "1" at bounding box center [890, 275] width 41 height 29
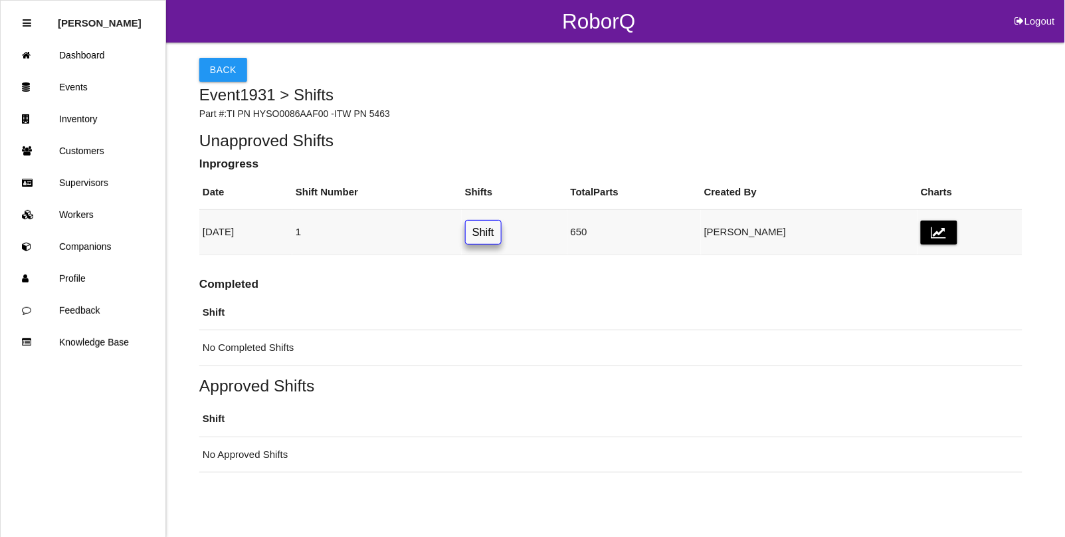
click at [502, 240] on link "Shift" at bounding box center [483, 232] width 37 height 25
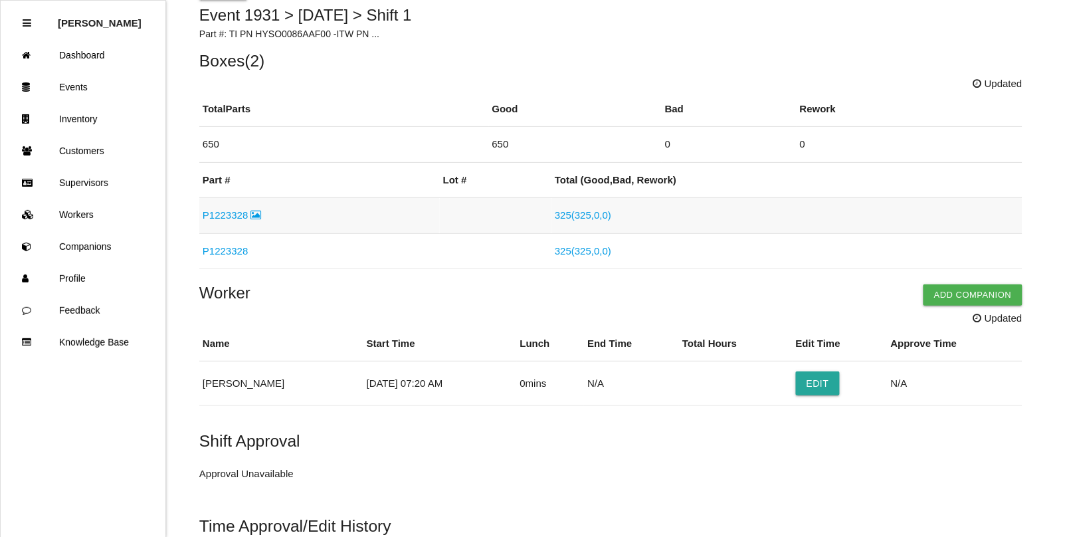
scroll to position [83, 0]
click at [218, 216] on link "P1223328" at bounding box center [232, 213] width 59 height 11
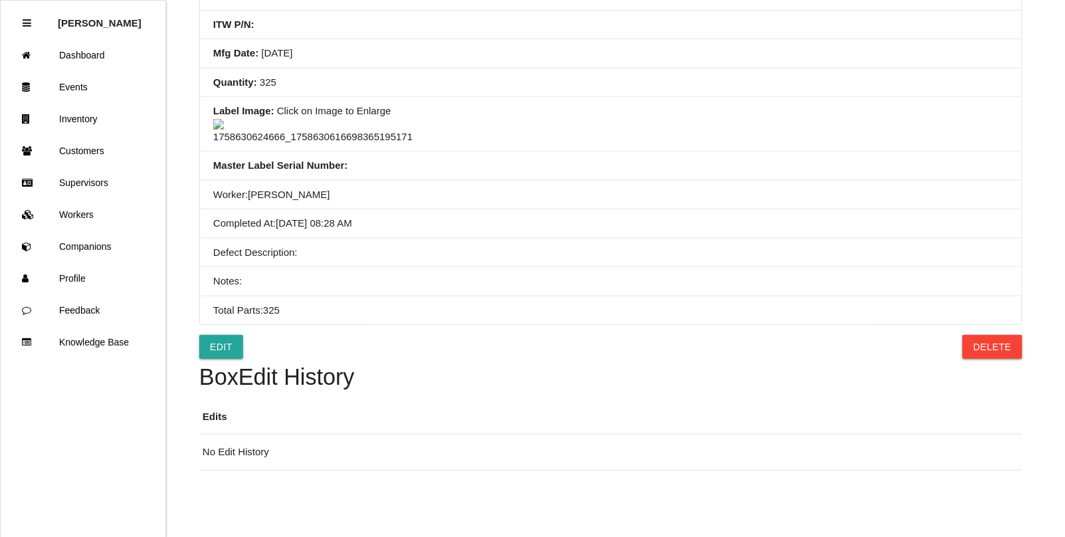
scroll to position [597, 0]
click at [998, 347] on button "Delete" at bounding box center [992, 347] width 59 height 24
click at [998, 347] on button "Confirm" at bounding box center [988, 347] width 67 height 24
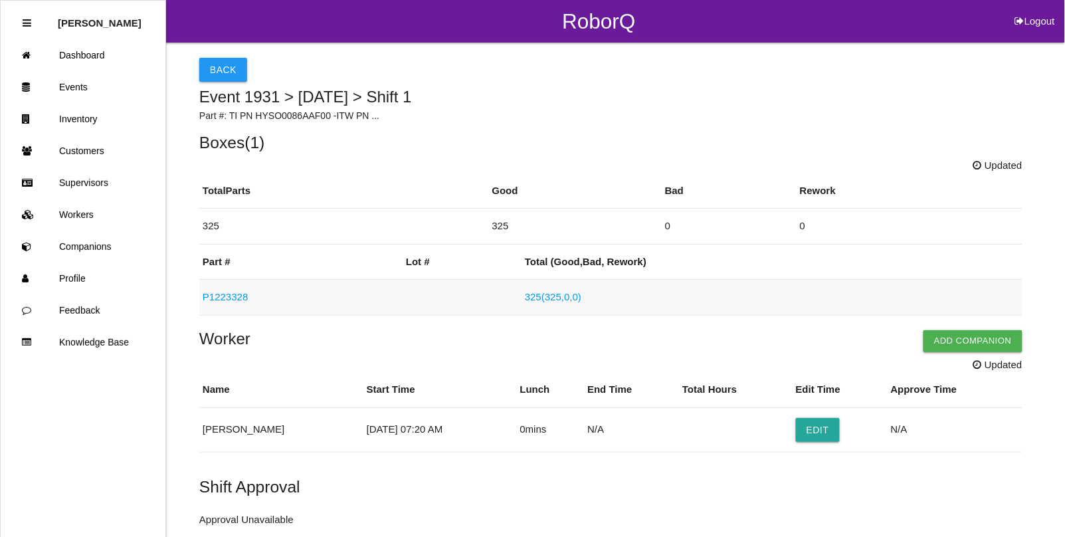
click at [236, 297] on link "P1223328" at bounding box center [225, 296] width 45 height 11
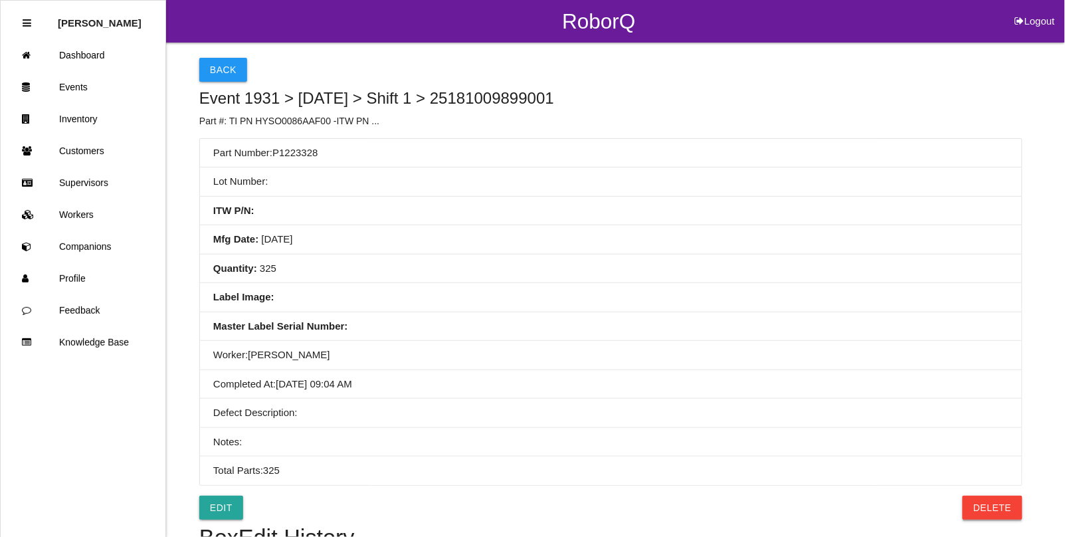
click at [1001, 503] on button "Delete" at bounding box center [992, 508] width 59 height 24
click at [997, 510] on button "Confirm" at bounding box center [988, 508] width 67 height 24
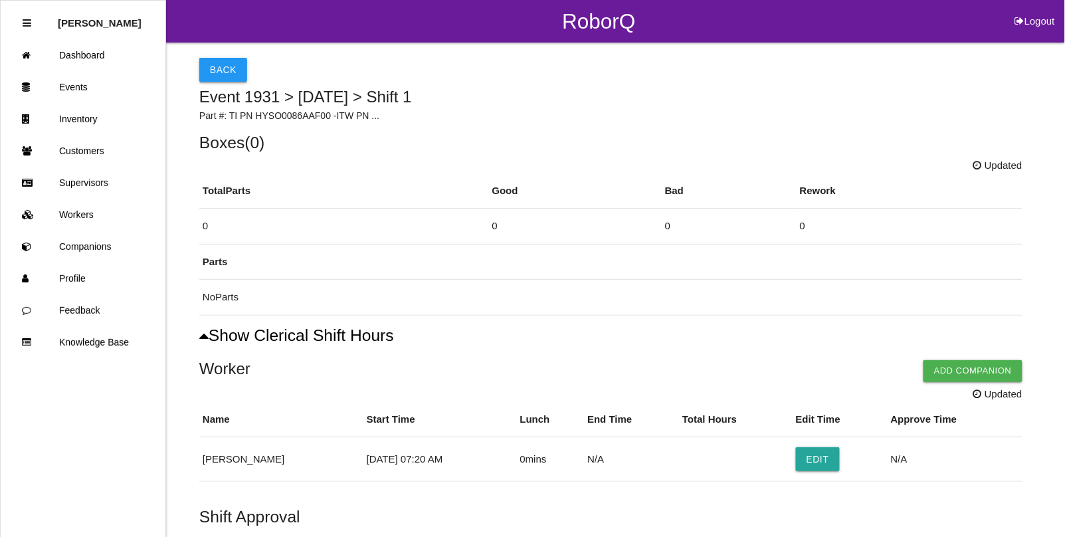
click at [225, 73] on button "Back" at bounding box center [223, 70] width 48 height 24
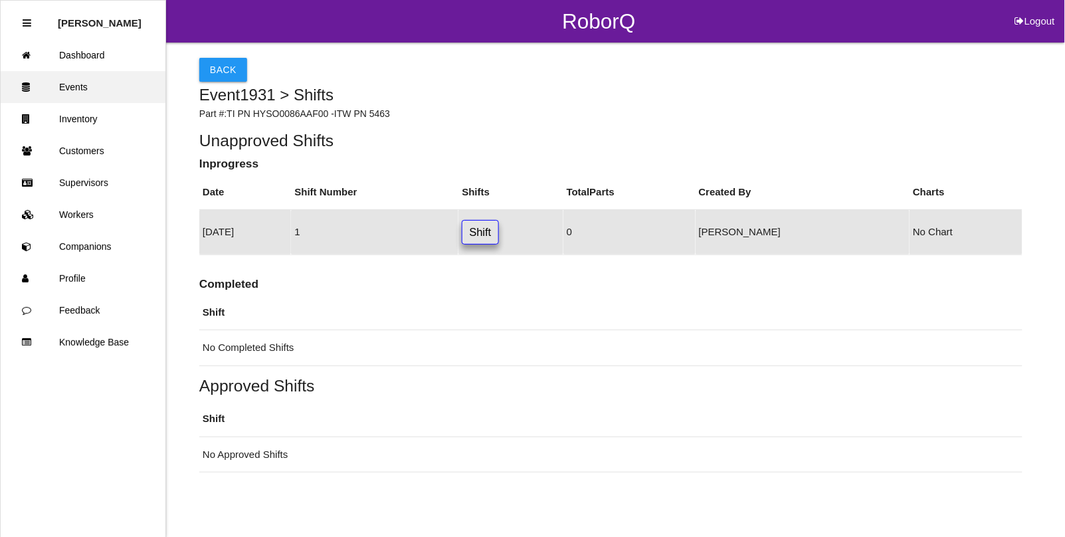
click at [78, 87] on link "Events" at bounding box center [83, 87] width 165 height 32
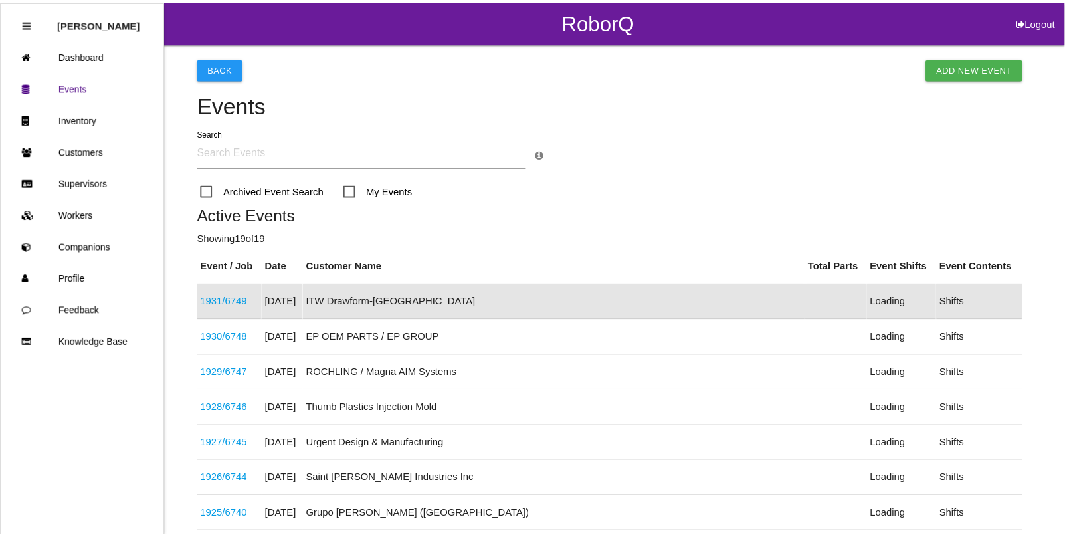
scroll to position [33, 0]
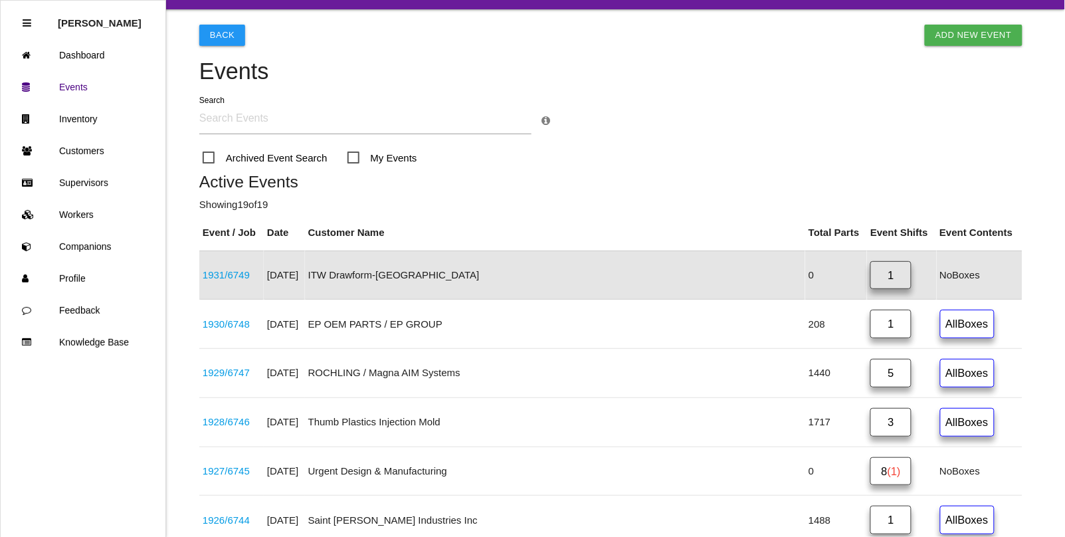
click at [243, 276] on link "1931 / 6749" at bounding box center [226, 274] width 47 height 11
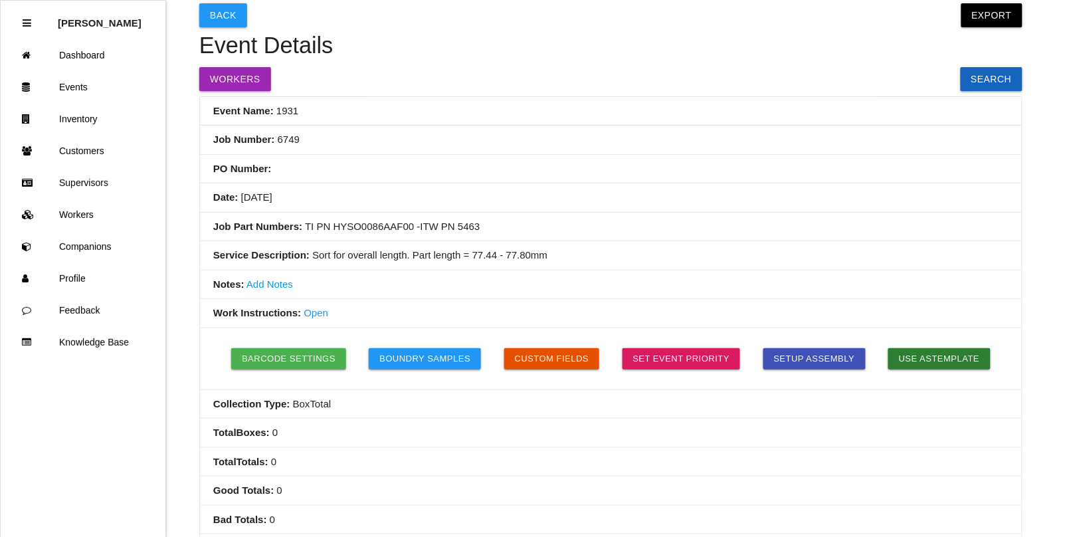
scroll to position [83, 0]
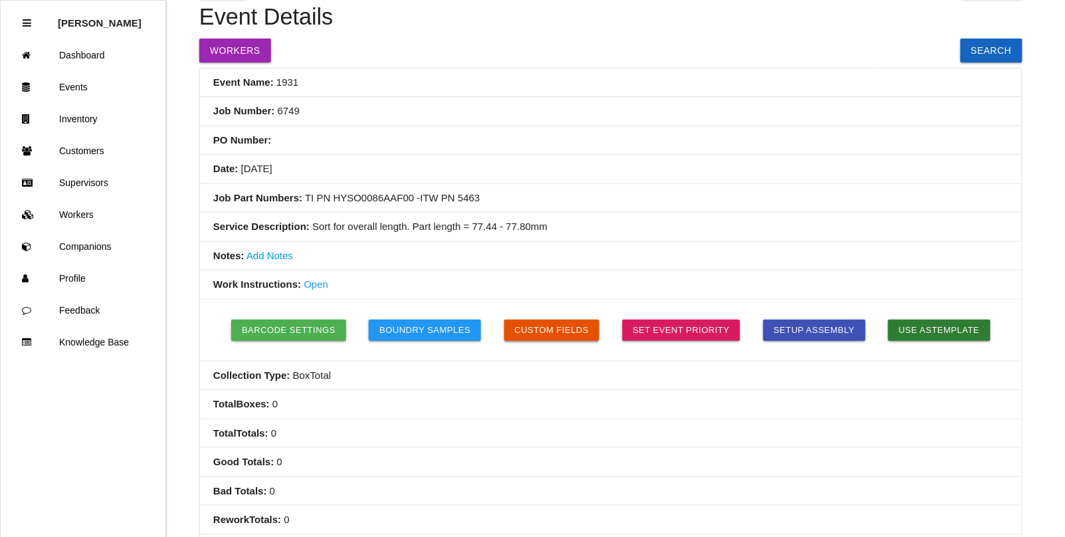
click at [529, 333] on button "Custom Fields" at bounding box center [552, 330] width 96 height 21
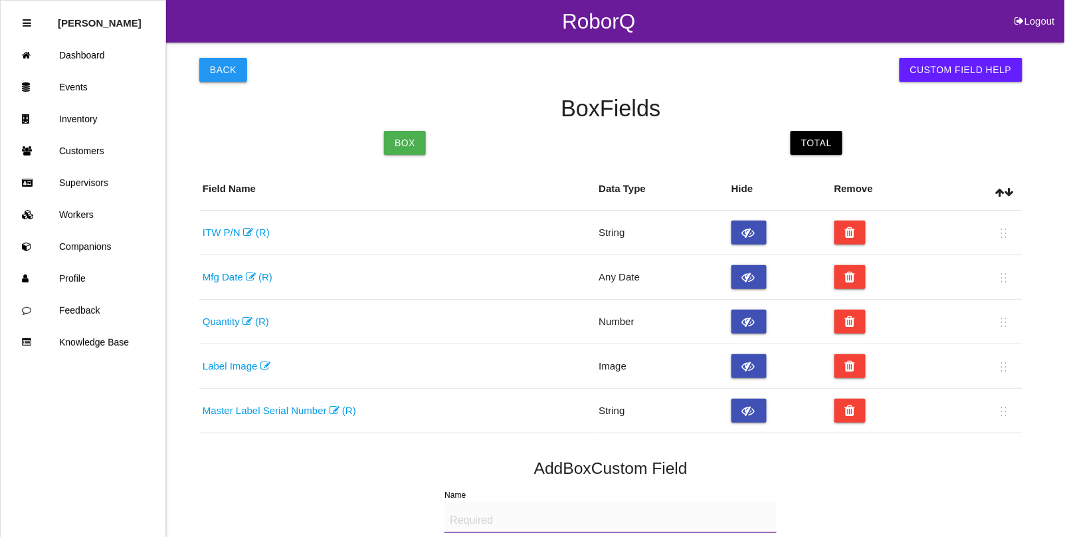
click at [230, 74] on button "Back" at bounding box center [223, 70] width 48 height 24
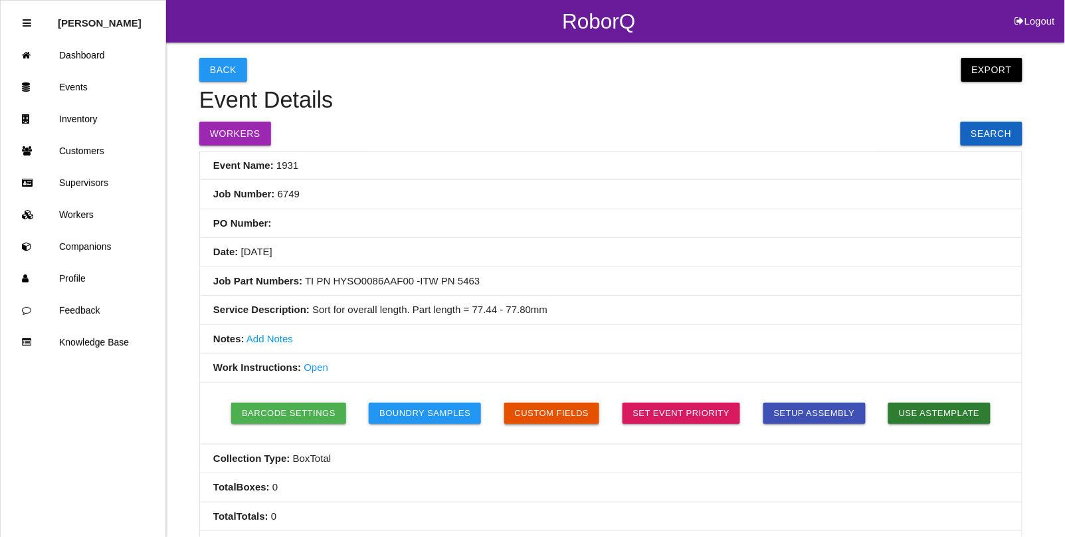
click at [543, 414] on button "Custom Fields" at bounding box center [552, 413] width 96 height 21
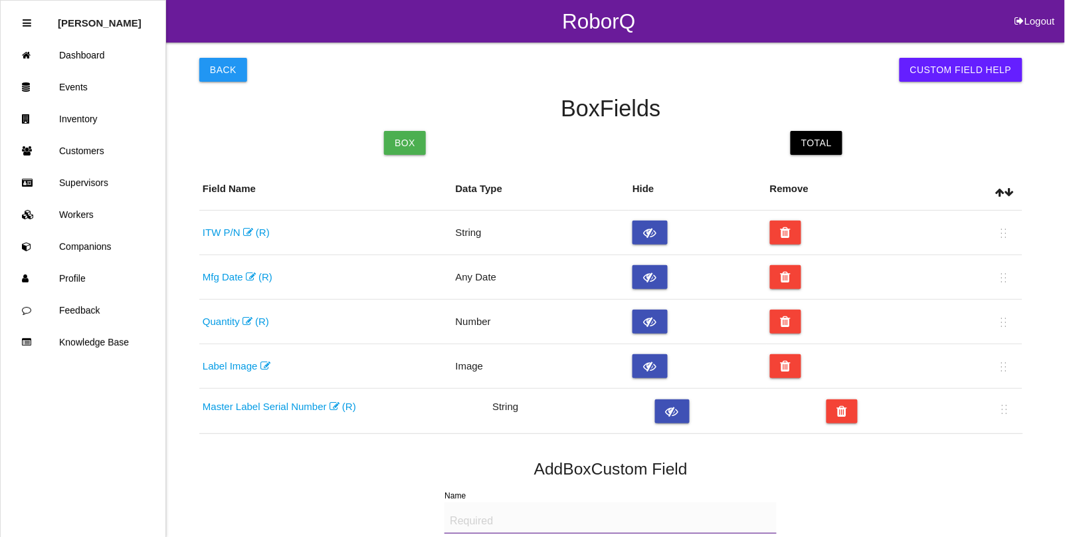
scroll to position [2, 0]
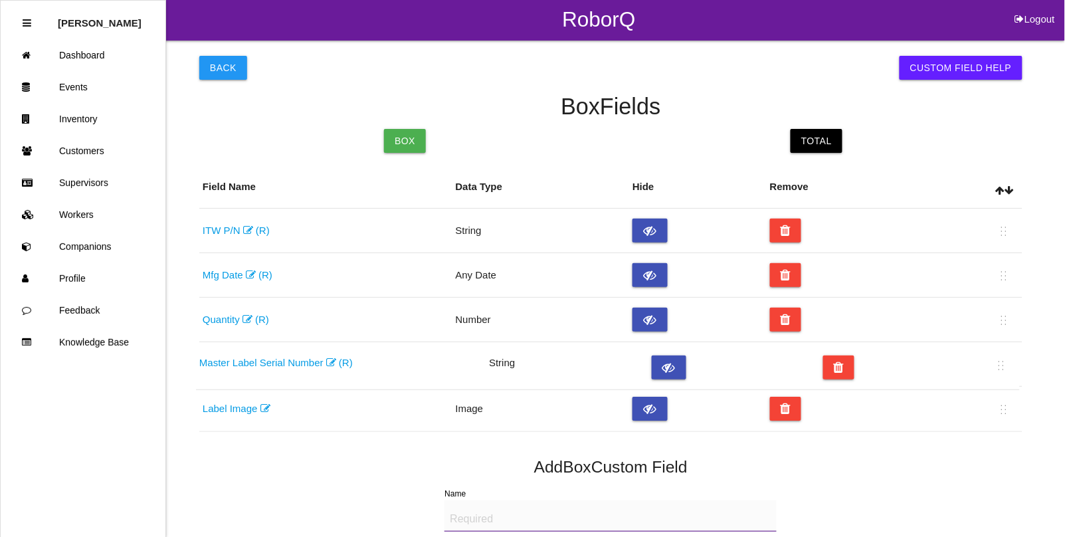
drag, startPoint x: 1005, startPoint y: 414, endPoint x: 1002, endPoint y: 365, distance: 48.6
click at [1002, 365] on table "Field Name Data Type Hide Remove ITW P/N (R) String Mfg Date (R) Any Date Quant…" at bounding box center [610, 299] width 823 height 266
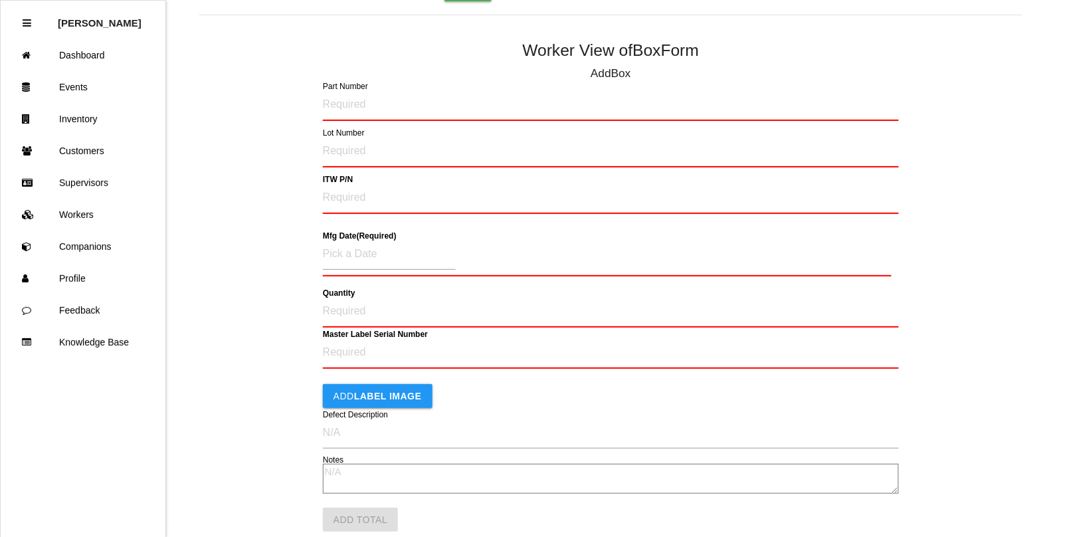
scroll to position [782, 0]
